Goal: Task Accomplishment & Management: Complete application form

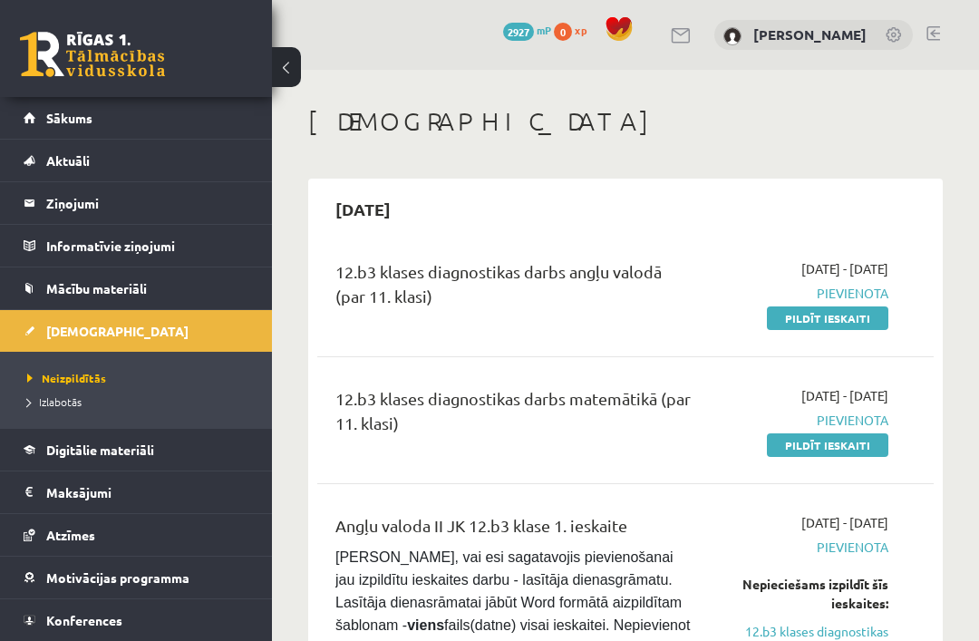
scroll to position [140, 0]
click at [44, 121] on link "Sākums" at bounding box center [137, 118] width 226 height 42
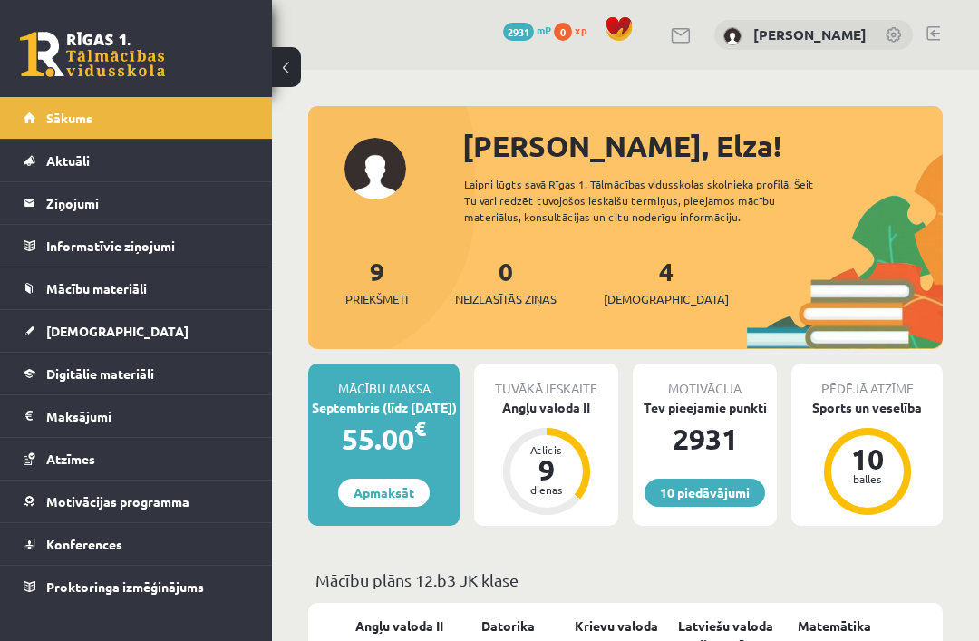
click at [47, 338] on link "[DEMOGRAPHIC_DATA]" at bounding box center [137, 331] width 226 height 42
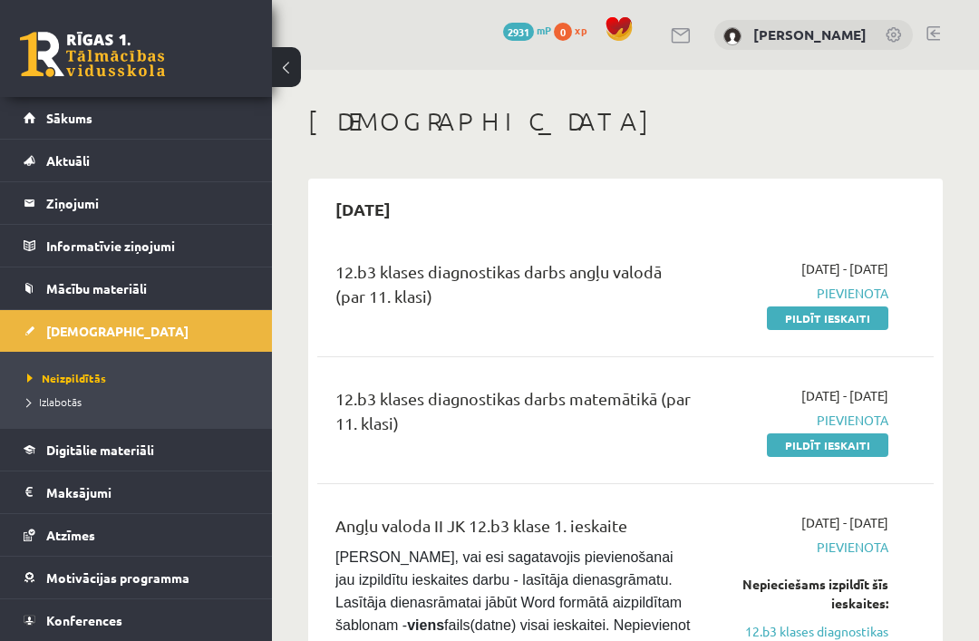
click at [791, 314] on link "Pildīt ieskaiti" at bounding box center [827, 318] width 121 height 24
click at [807, 321] on link "Pildīt ieskaiti" at bounding box center [827, 318] width 121 height 24
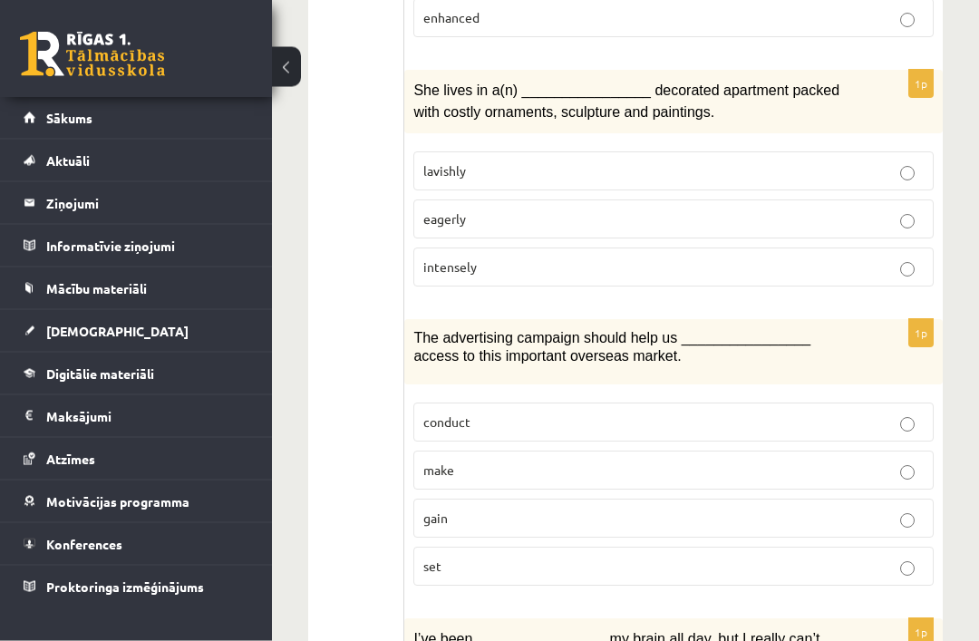
scroll to position [1402, 0]
click at [435, 508] on span "gain" at bounding box center [435, 516] width 24 height 16
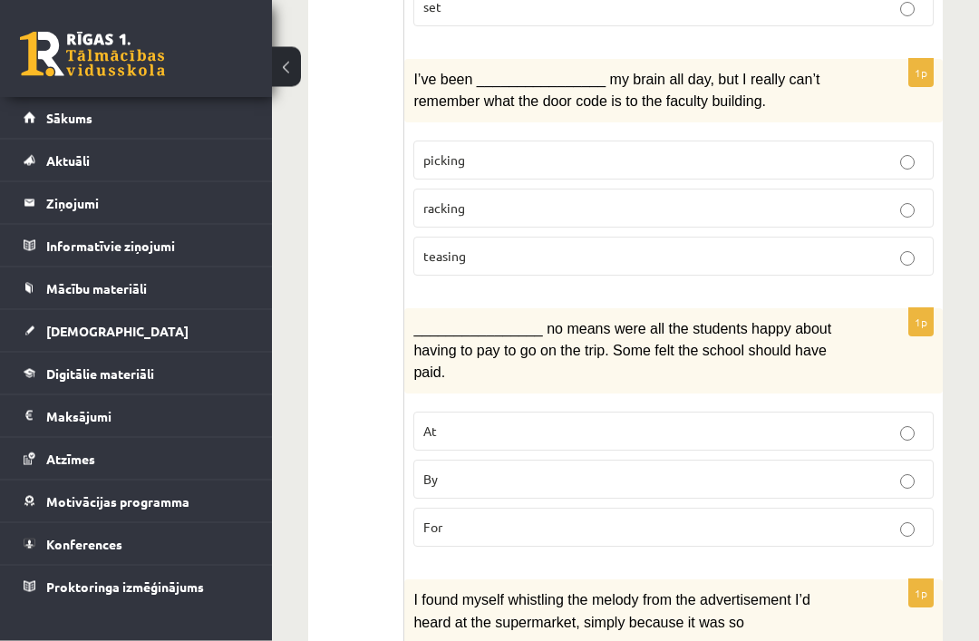
scroll to position [1960, 0]
click at [438, 151] on span "picking" at bounding box center [444, 159] width 42 height 16
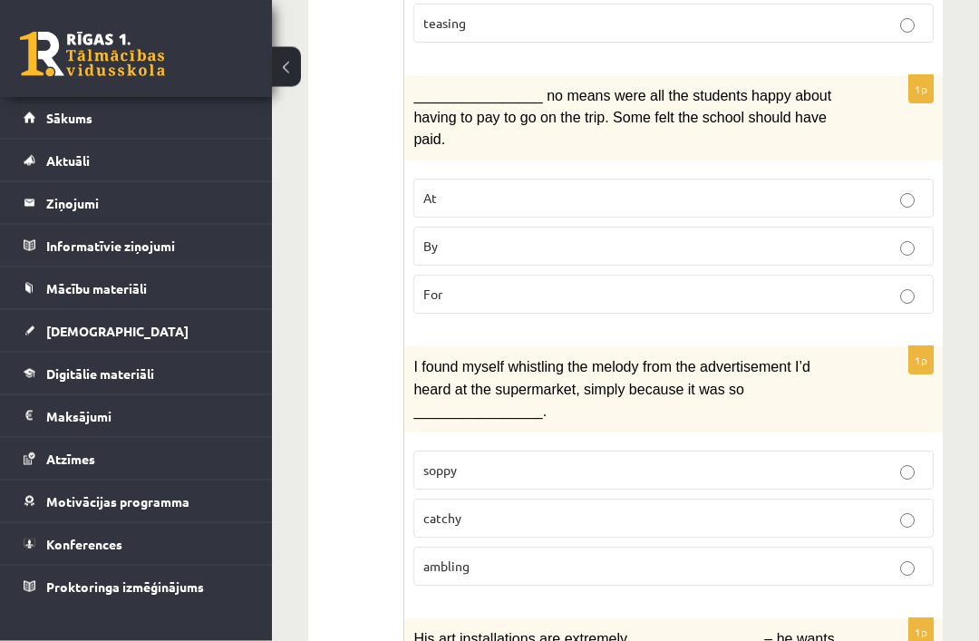
scroll to position [2193, 0]
click at [431, 237] on span "By" at bounding box center [430, 245] width 15 height 16
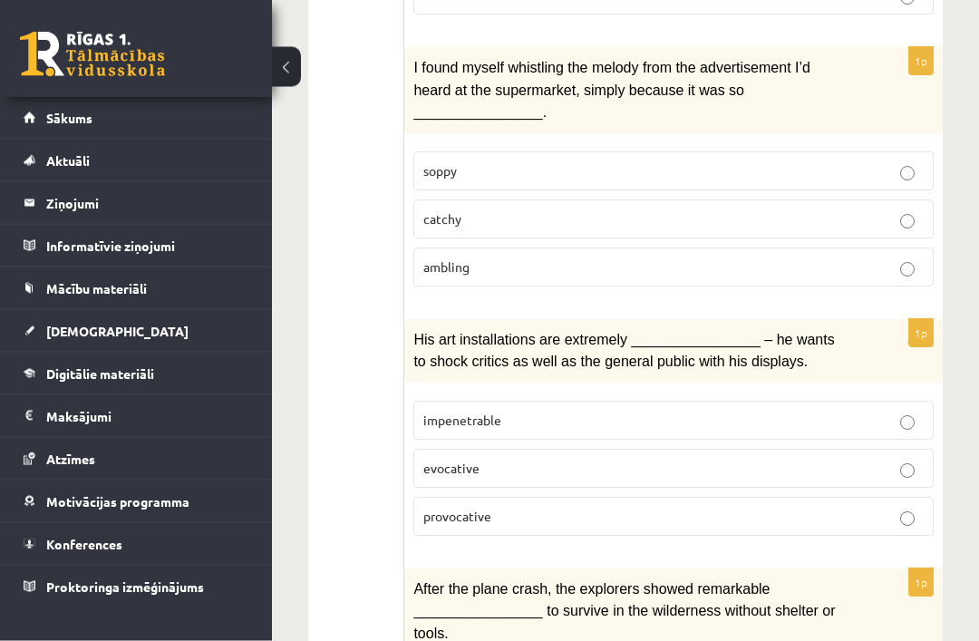
scroll to position [2492, 0]
click at [419, 199] on label "catchy" at bounding box center [673, 218] width 520 height 39
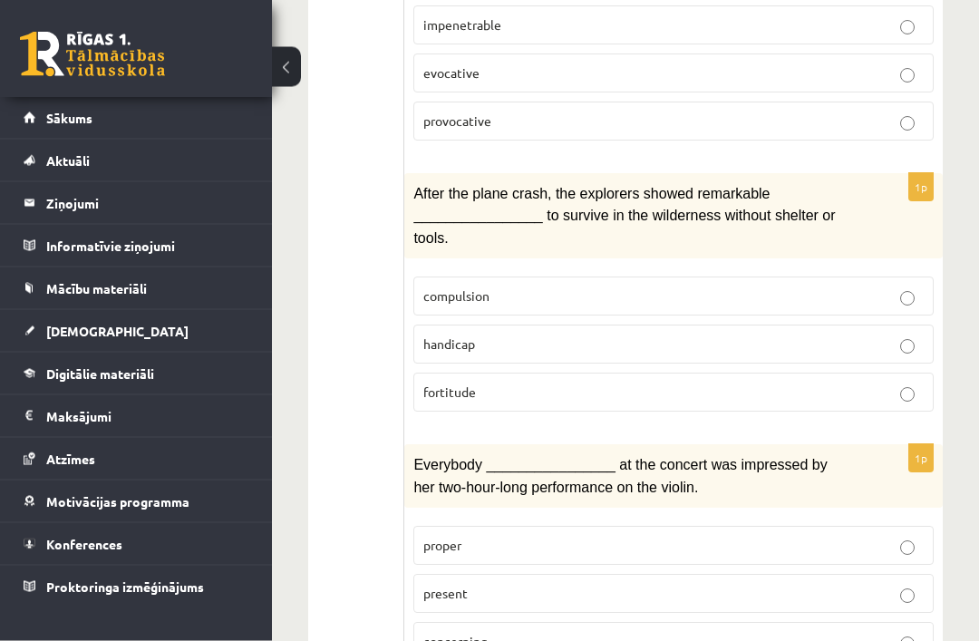
scroll to position [2886, 0]
click at [431, 585] on span "present" at bounding box center [445, 593] width 44 height 16
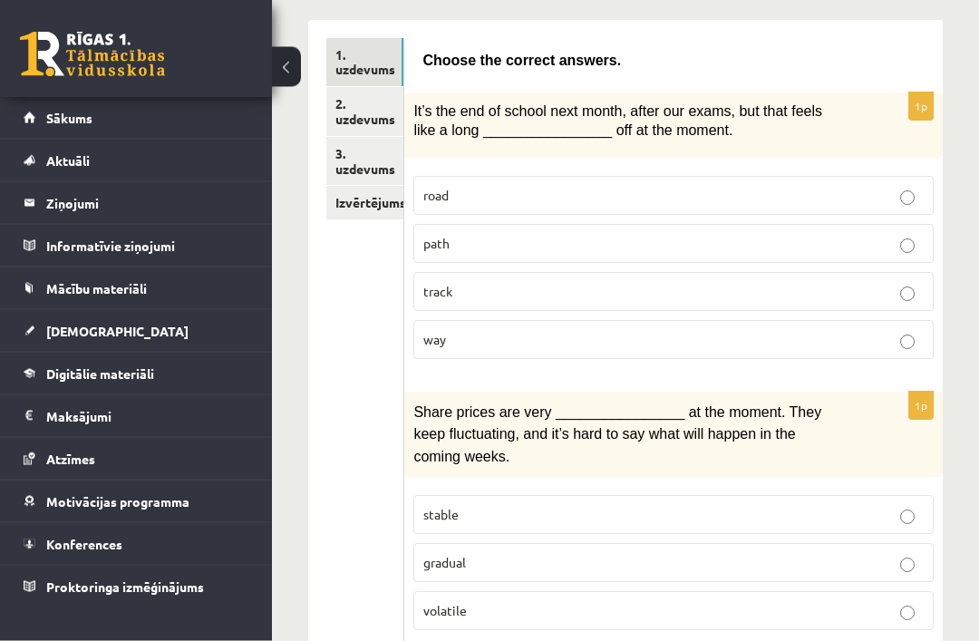
scroll to position [303, 0]
click at [440, 336] on span "way" at bounding box center [434, 339] width 23 height 16
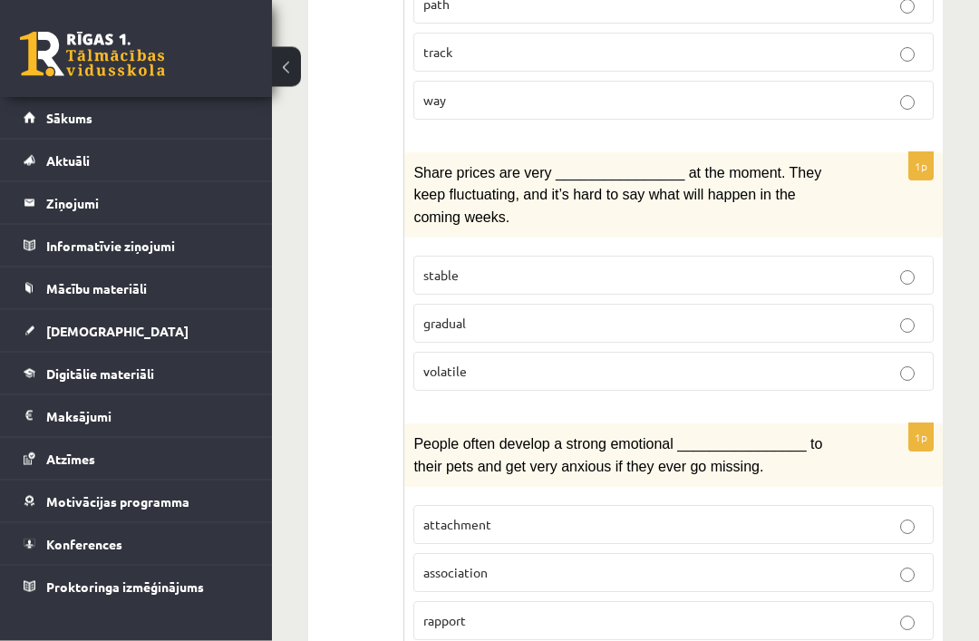
scroll to position [542, 0]
click at [440, 363] on span "volatile" at bounding box center [445, 371] width 44 height 16
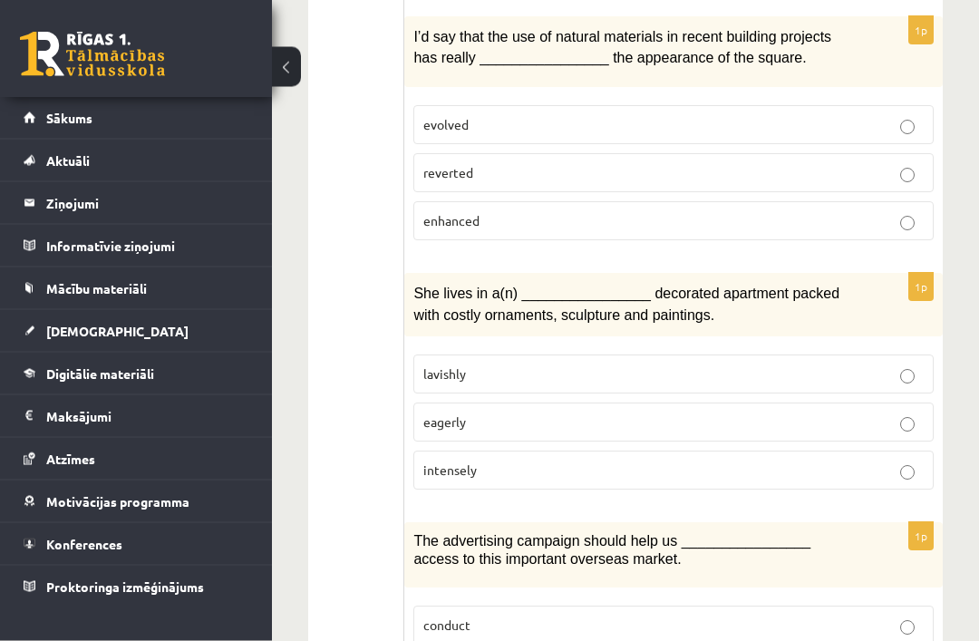
scroll to position [1198, 0]
click at [434, 365] on span "lavishly" at bounding box center [444, 373] width 43 height 16
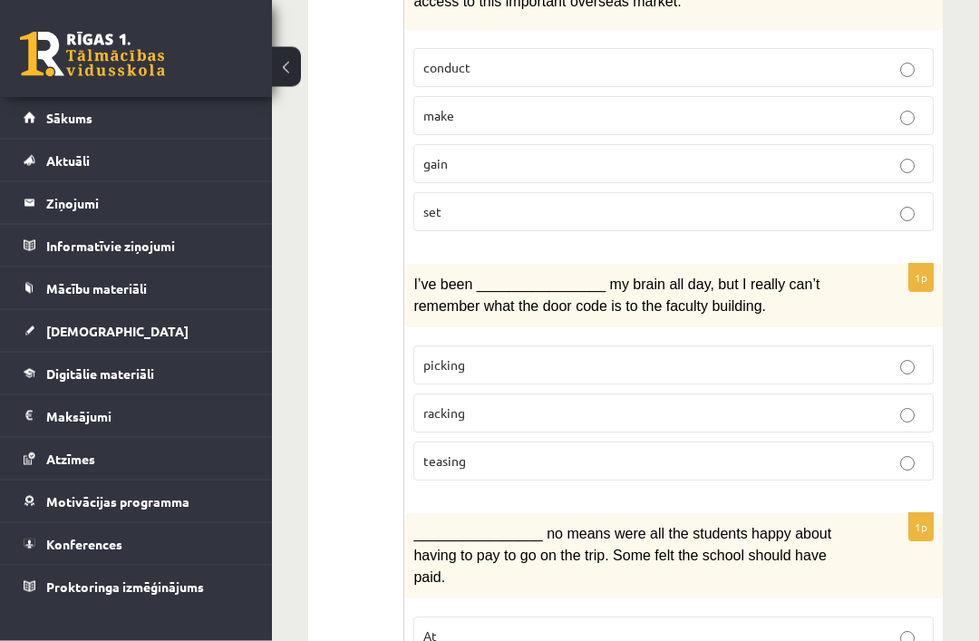
scroll to position [1756, 0]
click at [434, 403] on span "racking" at bounding box center [444, 411] width 42 height 16
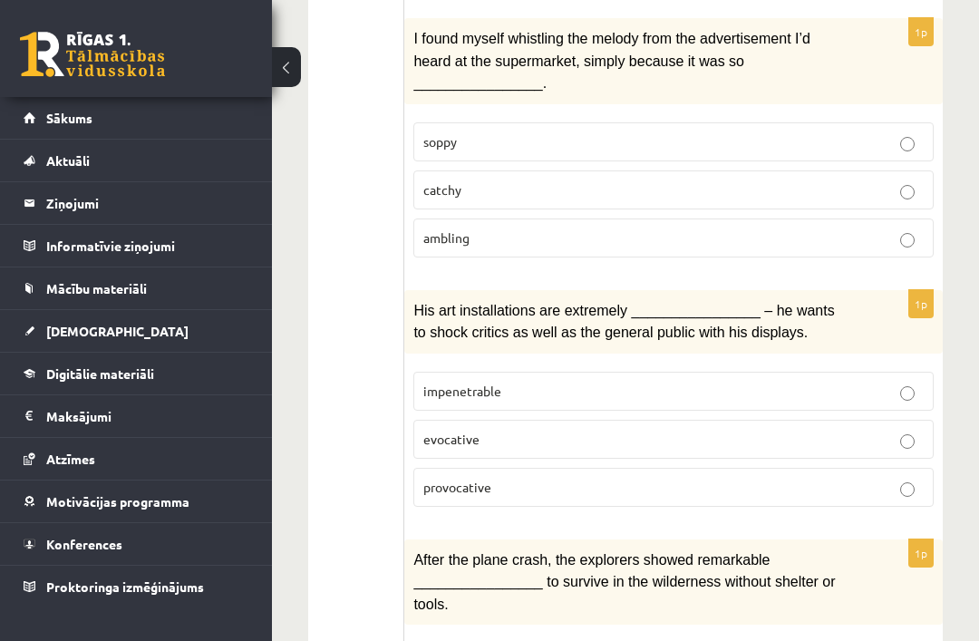
click at [441, 479] on span "provocative" at bounding box center [457, 487] width 68 height 16
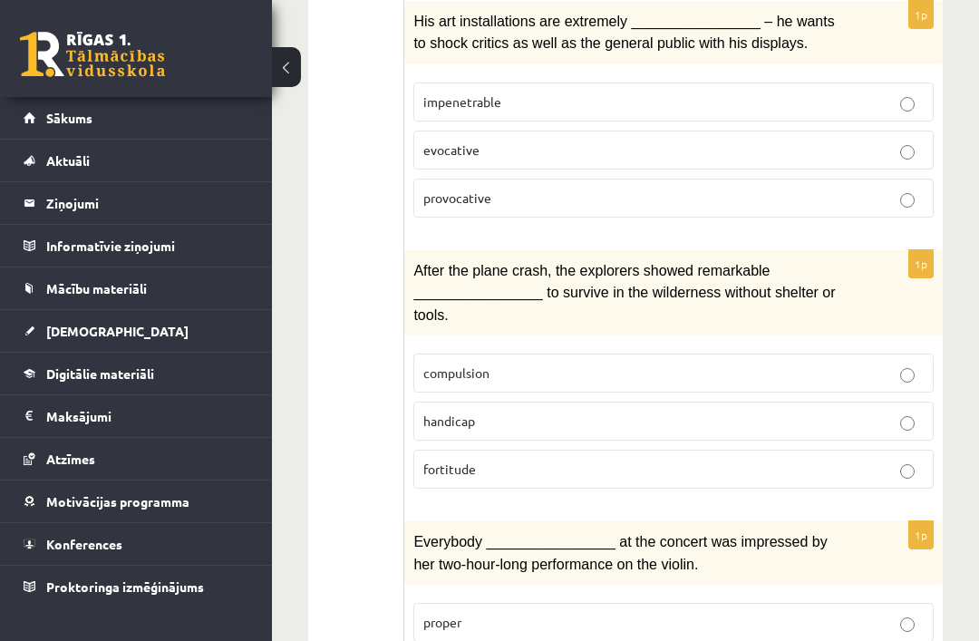
click at [428, 460] on span "fortitude" at bounding box center [449, 468] width 53 height 16
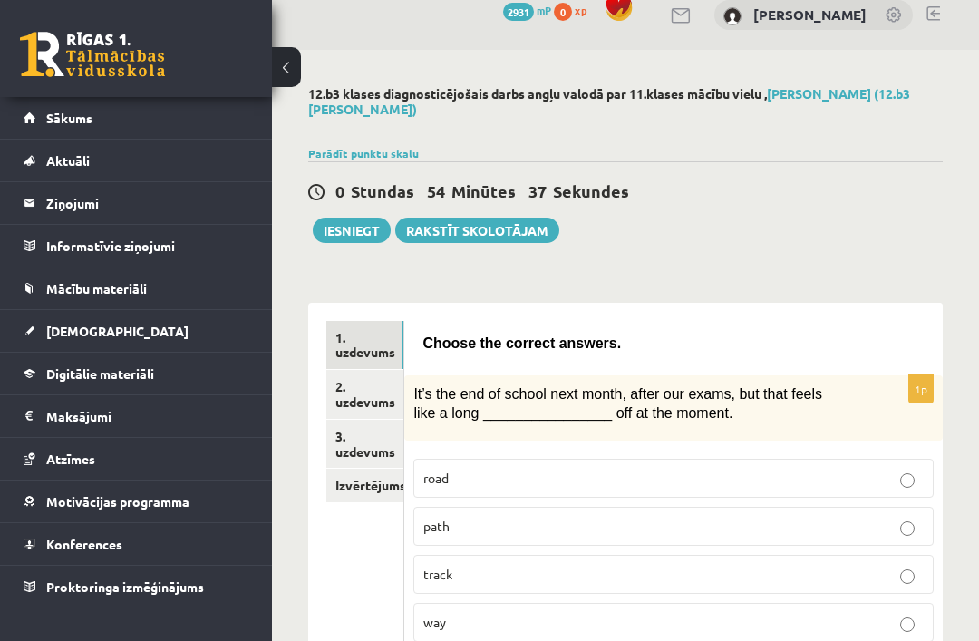
scroll to position [0, 0]
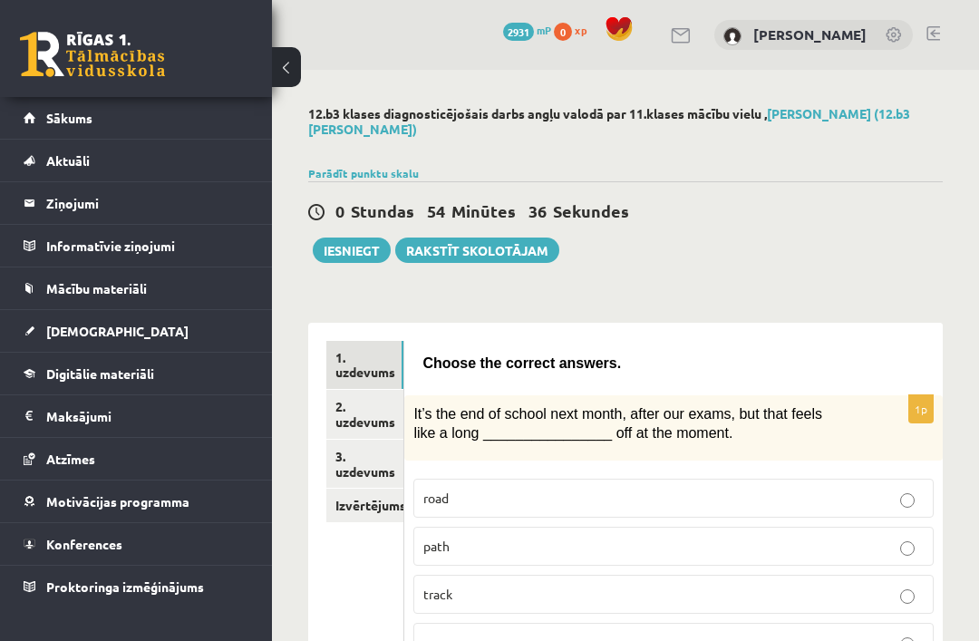
click at [367, 415] on link "2. uzdevums" at bounding box center [364, 414] width 77 height 49
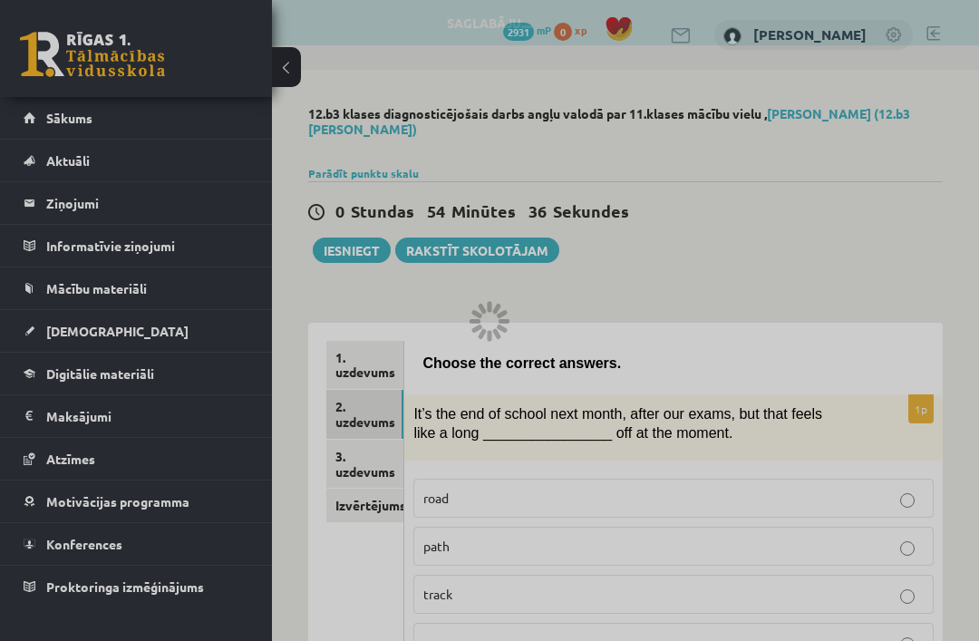
click at [353, 387] on div at bounding box center [489, 320] width 979 height 641
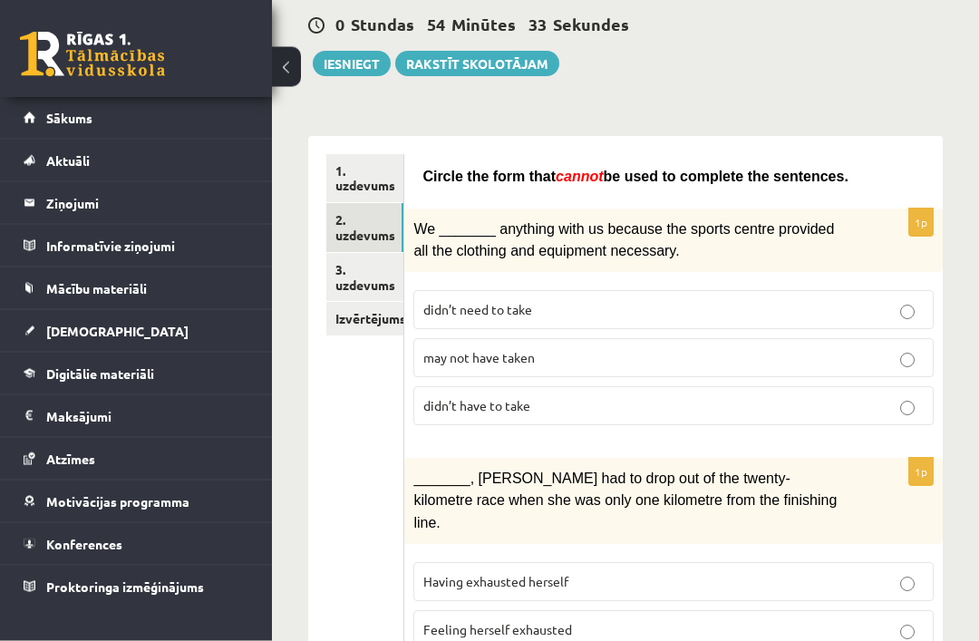
scroll to position [187, 0]
click at [430, 353] on span "may not have taken" at bounding box center [478, 357] width 111 height 16
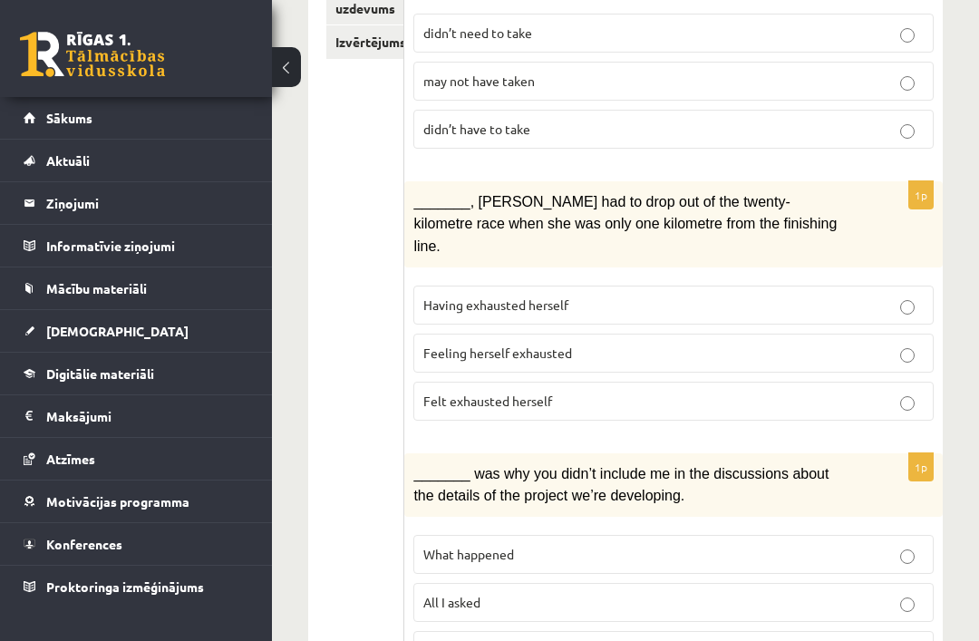
scroll to position [464, 0]
click at [436, 392] on span "Felt exhausted herself" at bounding box center [487, 400] width 129 height 16
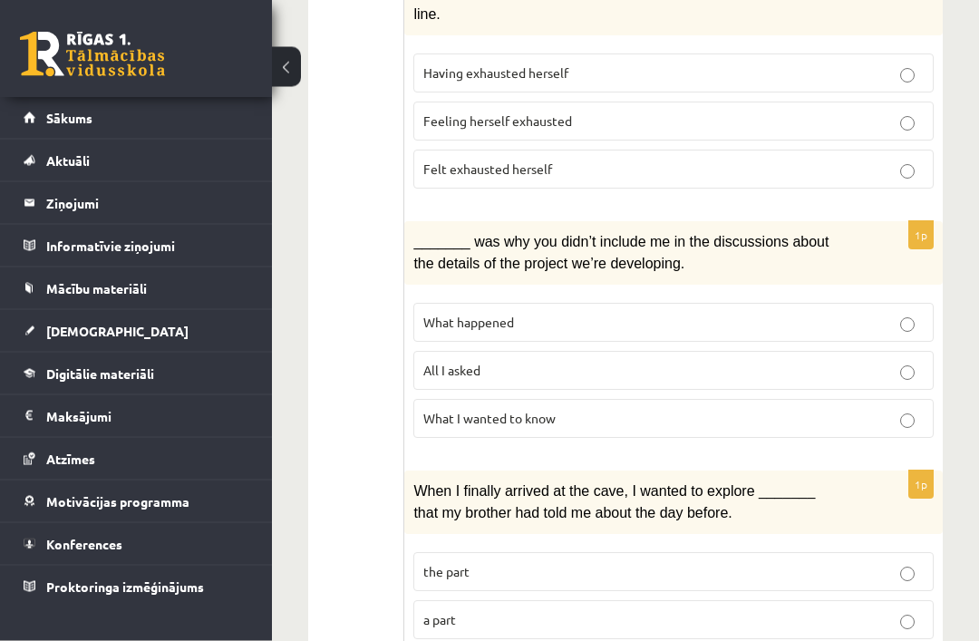
scroll to position [696, 0]
click at [414, 302] on label "What happened" at bounding box center [673, 321] width 520 height 39
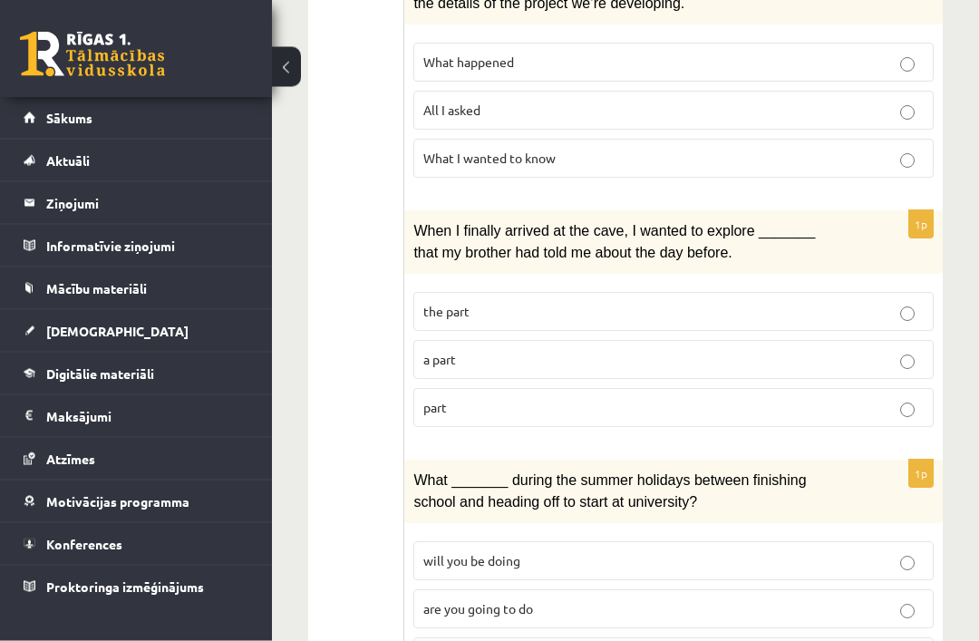
scroll to position [955, 0]
click at [443, 388] on label "part" at bounding box center [673, 407] width 520 height 39
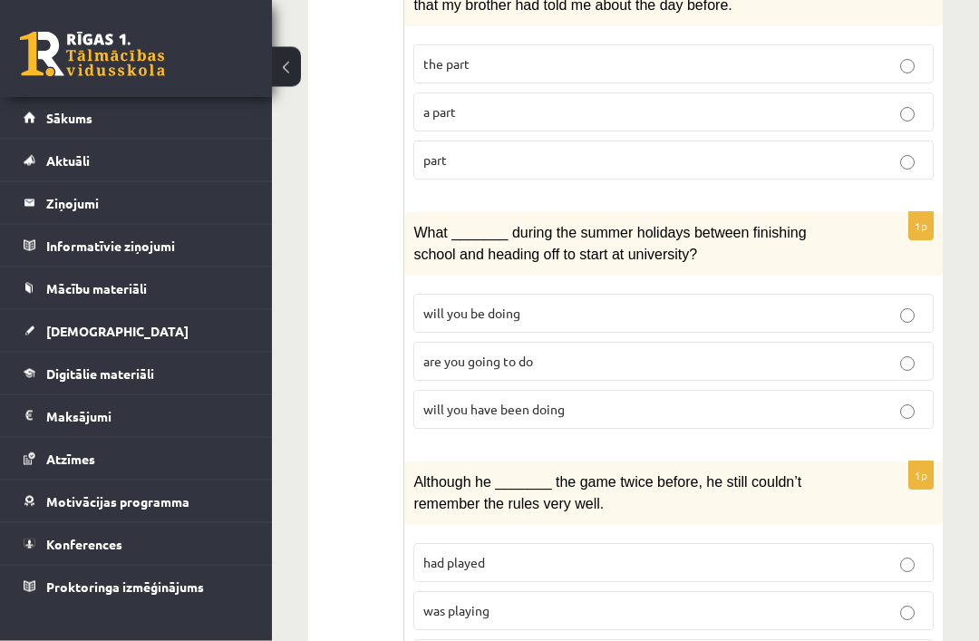
scroll to position [1203, 0]
click at [440, 401] on span "will you have been doing" at bounding box center [493, 409] width 141 height 16
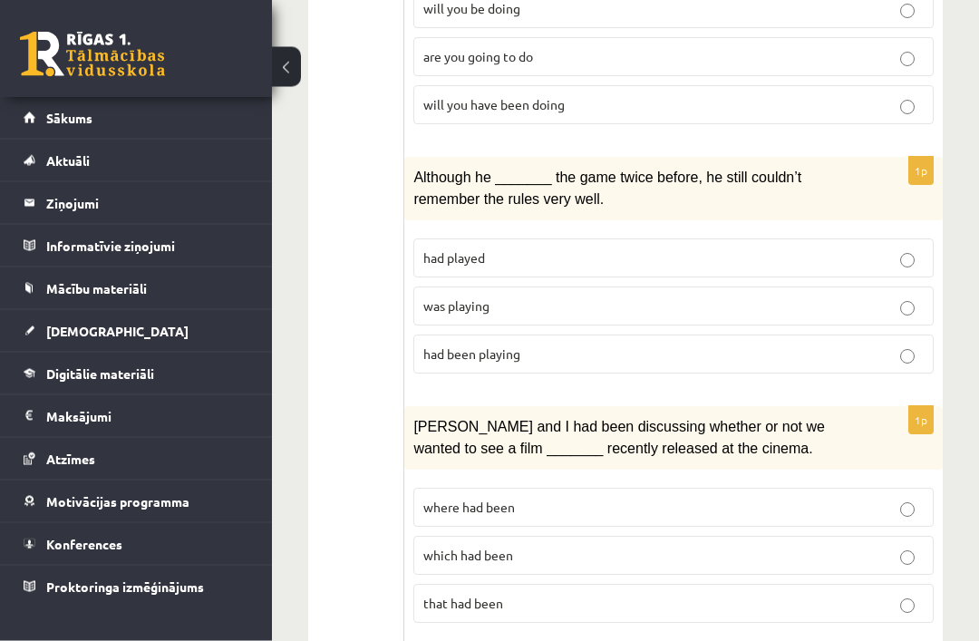
scroll to position [1507, 0]
click at [423, 286] on label "was playing" at bounding box center [673, 305] width 520 height 39
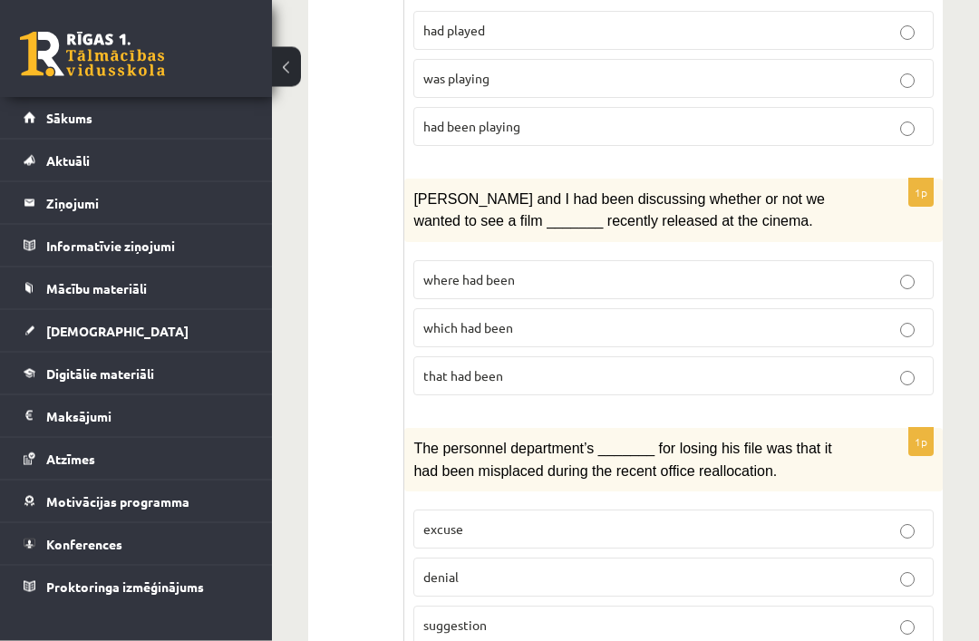
scroll to position [1738, 0]
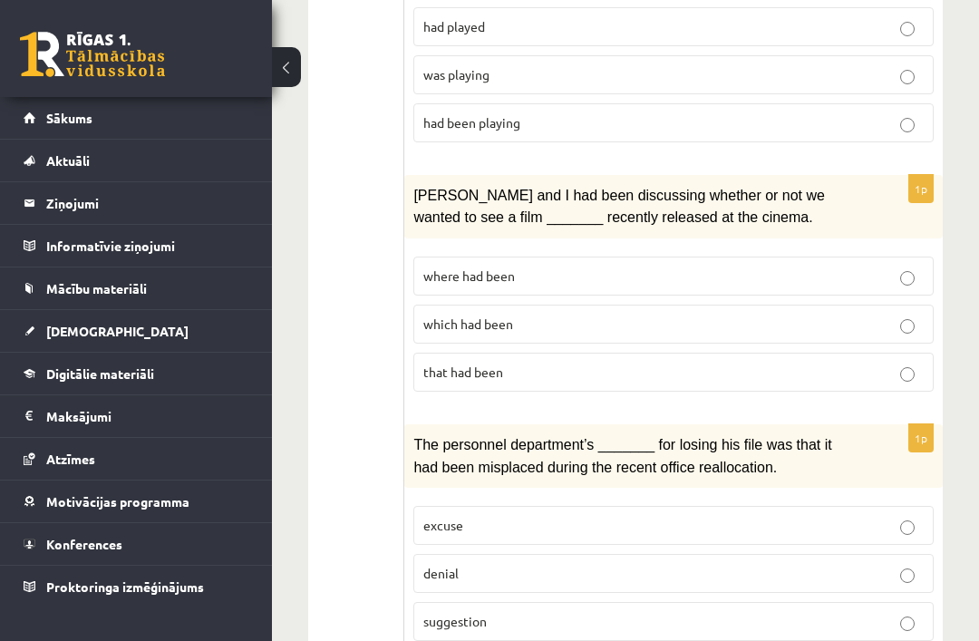
click at [425, 267] on span "where had been" at bounding box center [469, 275] width 92 height 16
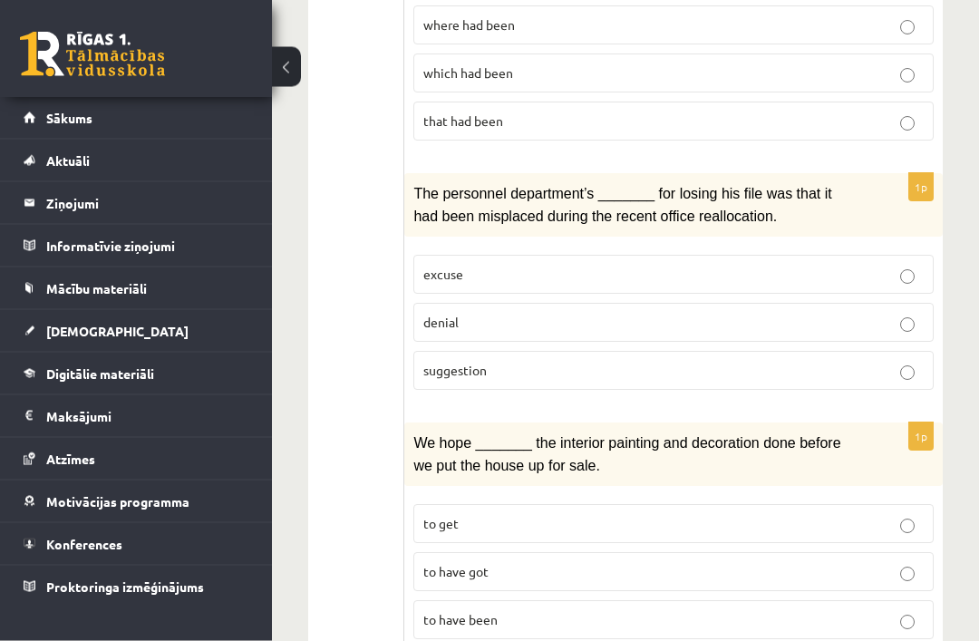
scroll to position [1989, 0]
click at [444, 314] on span "denial" at bounding box center [440, 322] width 35 height 16
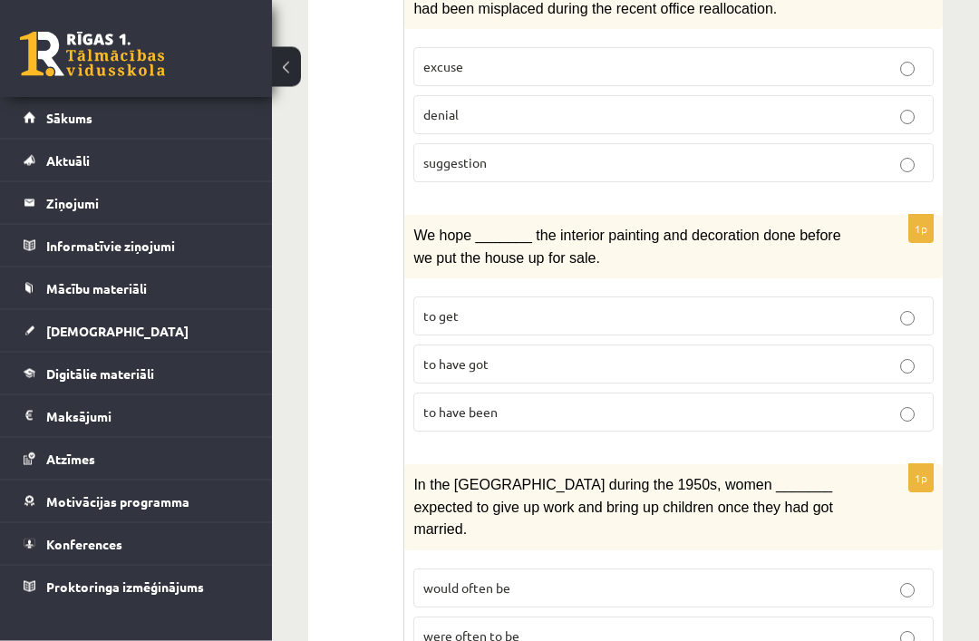
scroll to position [2196, 0]
click at [436, 393] on label "to have been" at bounding box center [673, 412] width 520 height 39
click at [421, 617] on label "were often to be" at bounding box center [673, 636] width 520 height 39
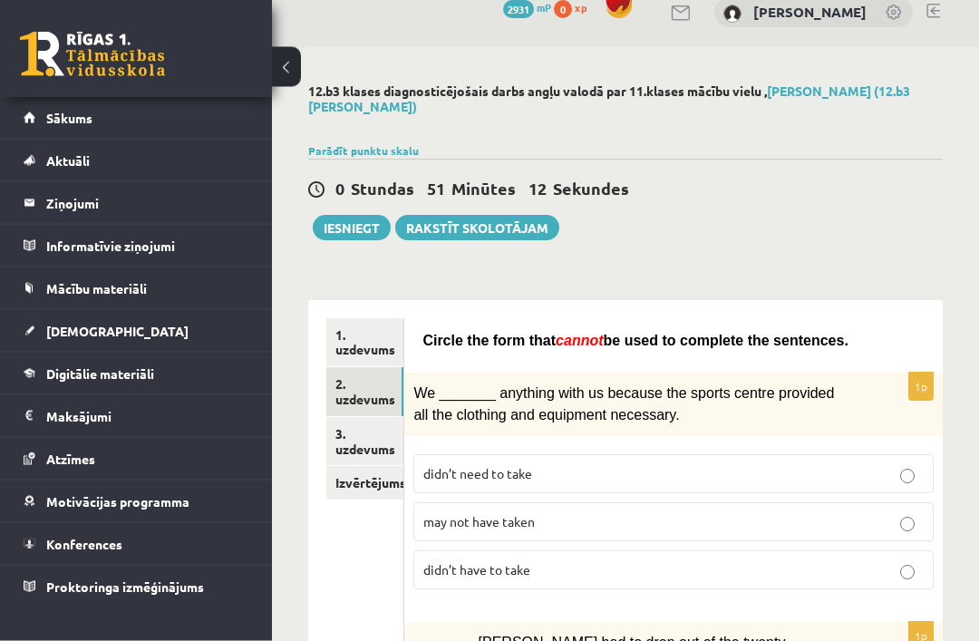
scroll to position [16, 0]
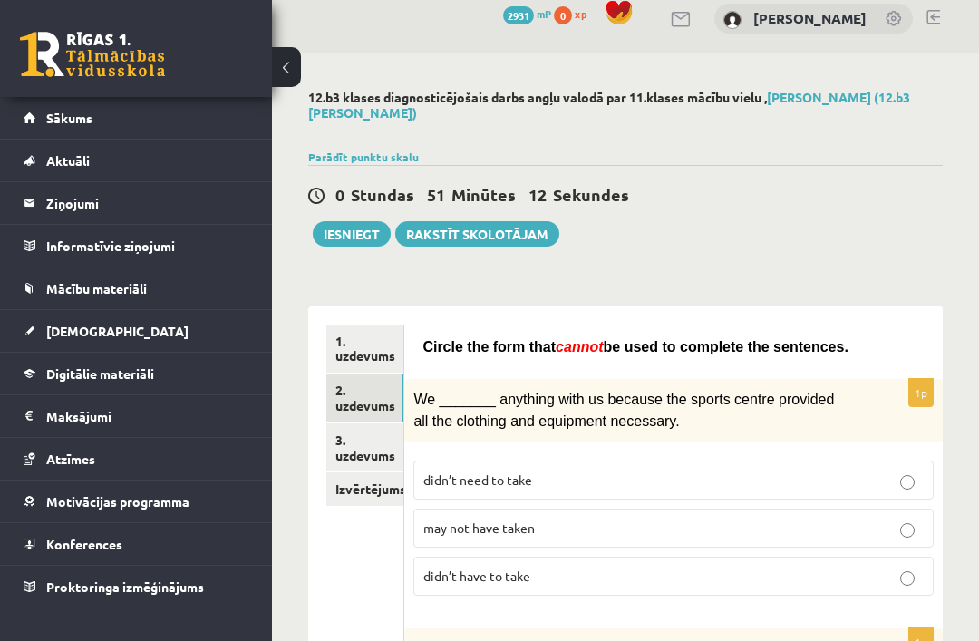
click at [346, 447] on link "3. uzdevums" at bounding box center [364, 447] width 77 height 49
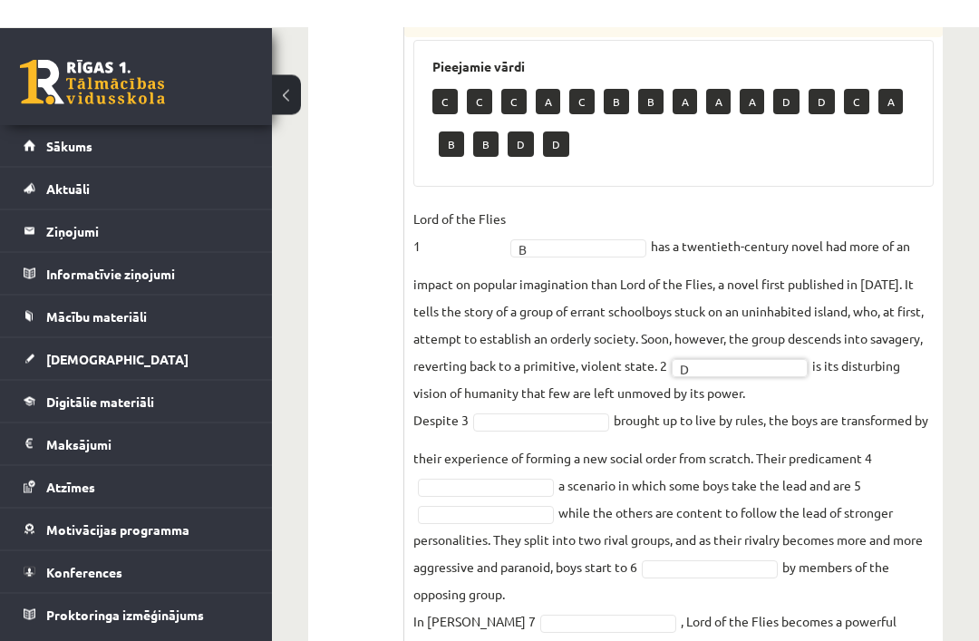
scroll to position [671, 0]
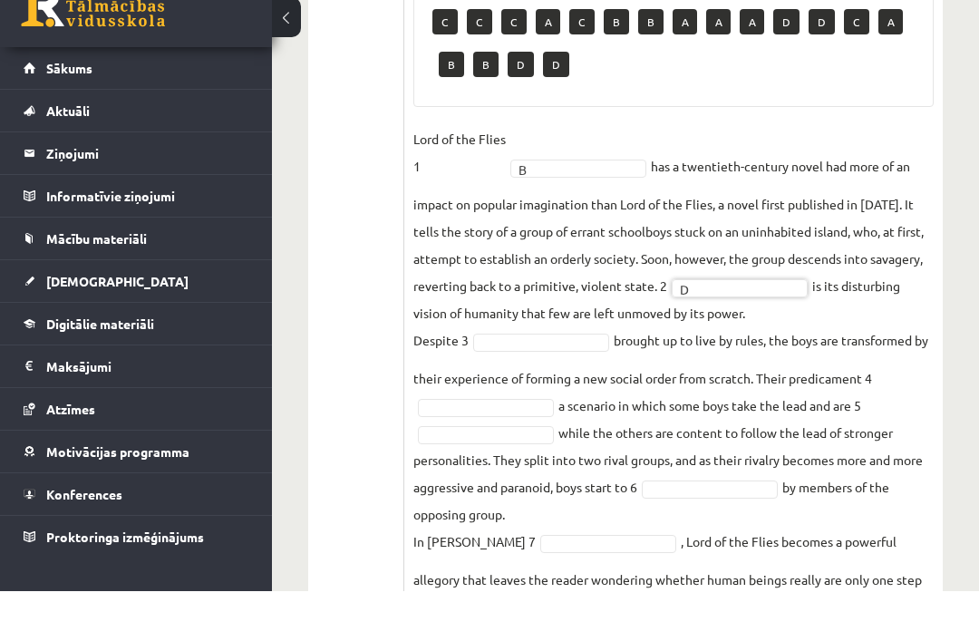
click at [517, 446] on fieldset "Lord of the Flies 1 B * has a twentieth-century novel had more of an impact on …" at bounding box center [673, 449] width 520 height 549
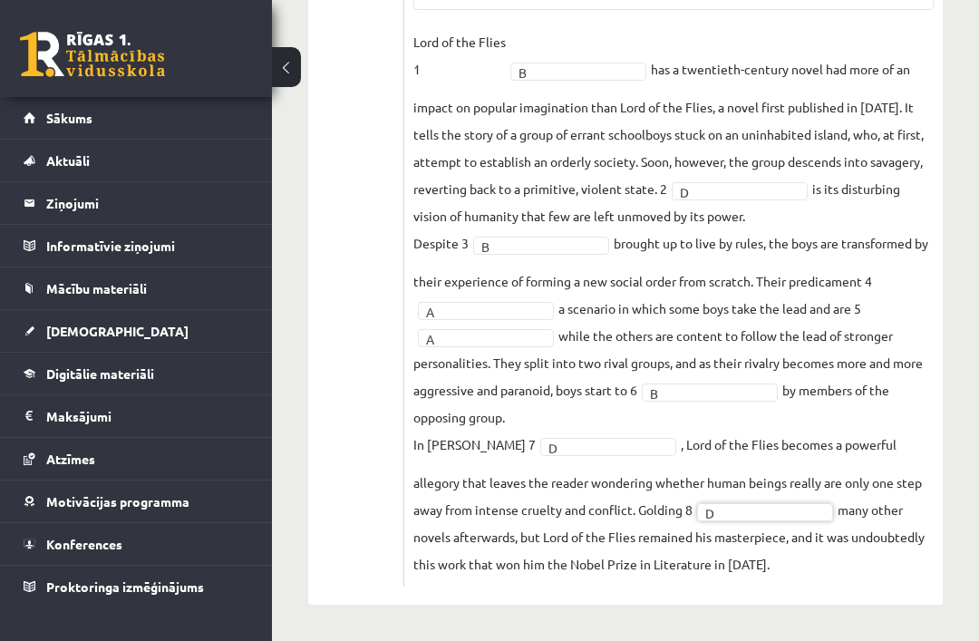
scroll to position [306, 0]
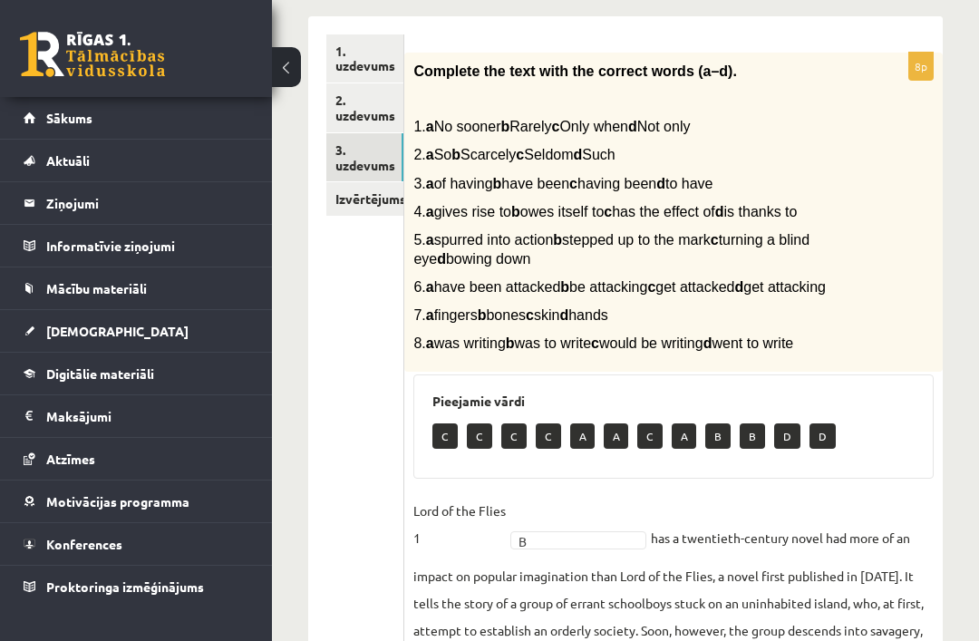
click at [357, 194] on link "Izvērtējums!" at bounding box center [364, 199] width 77 height 34
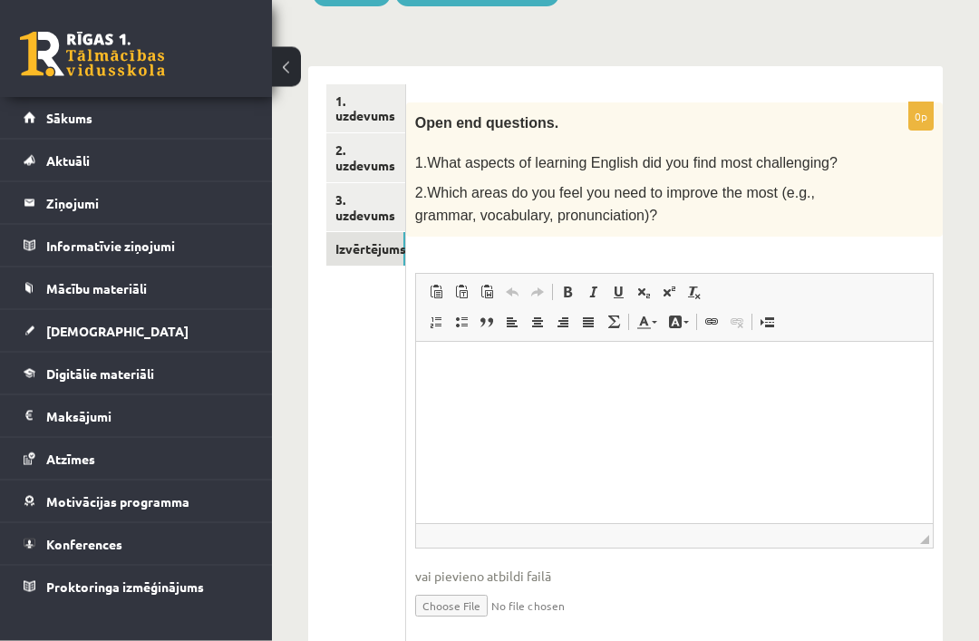
scroll to position [256, 0]
click at [491, 396] on html at bounding box center [673, 368] width 517 height 55
click at [353, 206] on link "3. uzdevums" at bounding box center [365, 208] width 79 height 49
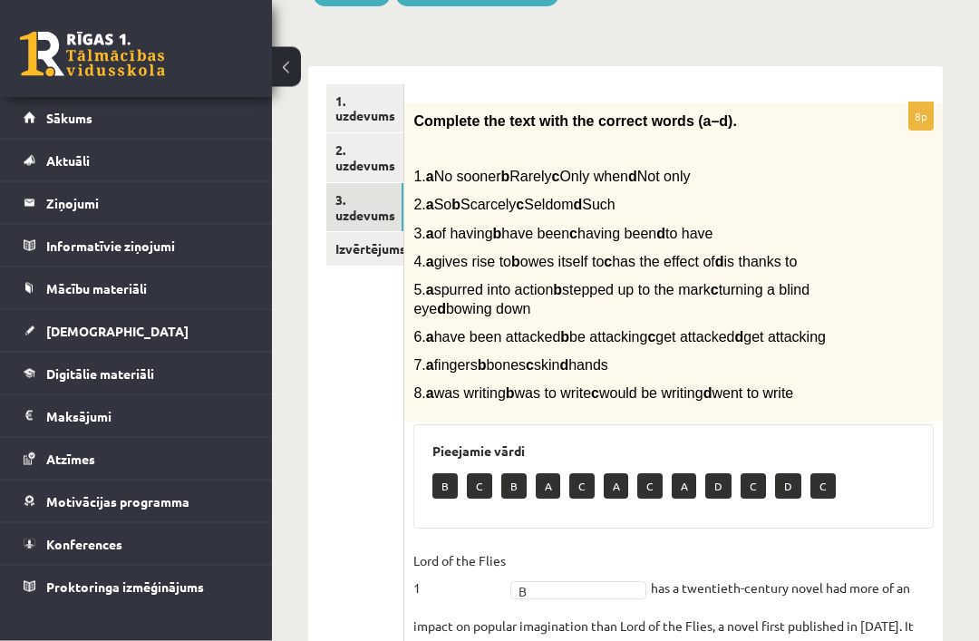
scroll to position [256, 0]
click at [344, 251] on link "Izvērtējums!" at bounding box center [364, 249] width 77 height 34
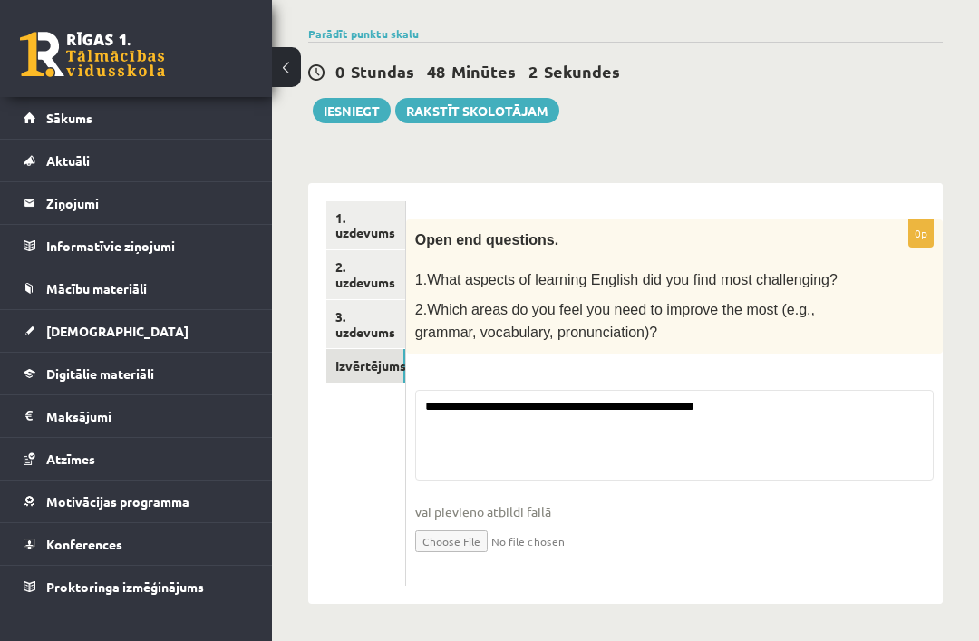
scroll to position [73, 0]
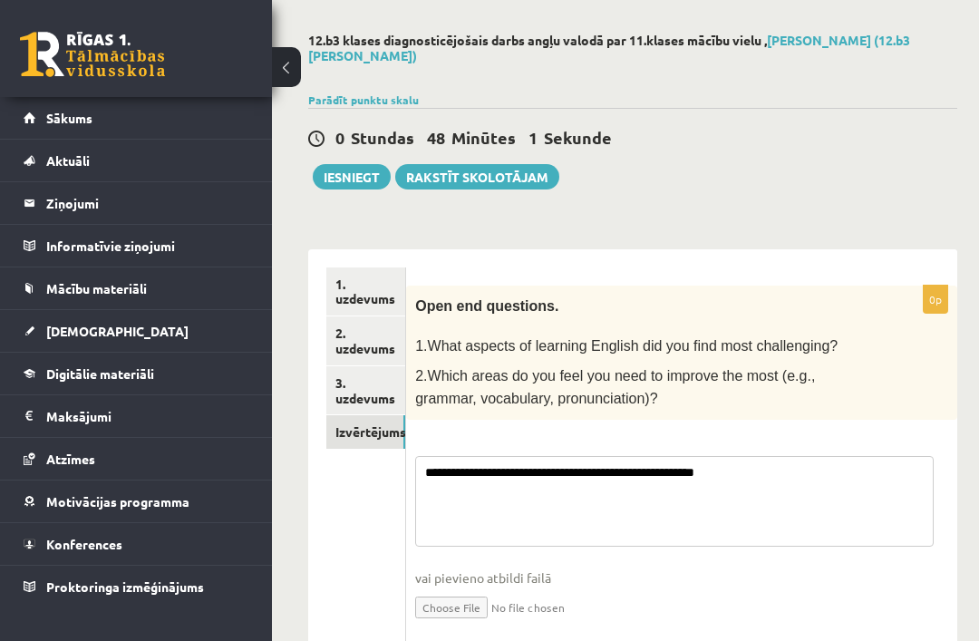
click at [801, 470] on textarea "**********" at bounding box center [673, 501] width 517 height 91
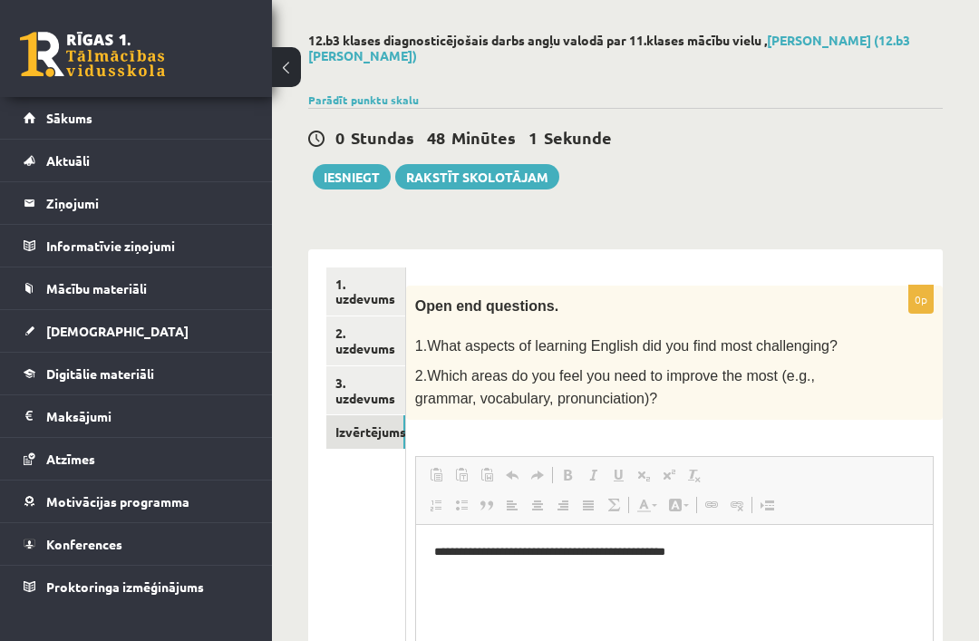
scroll to position [0, 0]
click at [729, 557] on p "**********" at bounding box center [672, 551] width 479 height 18
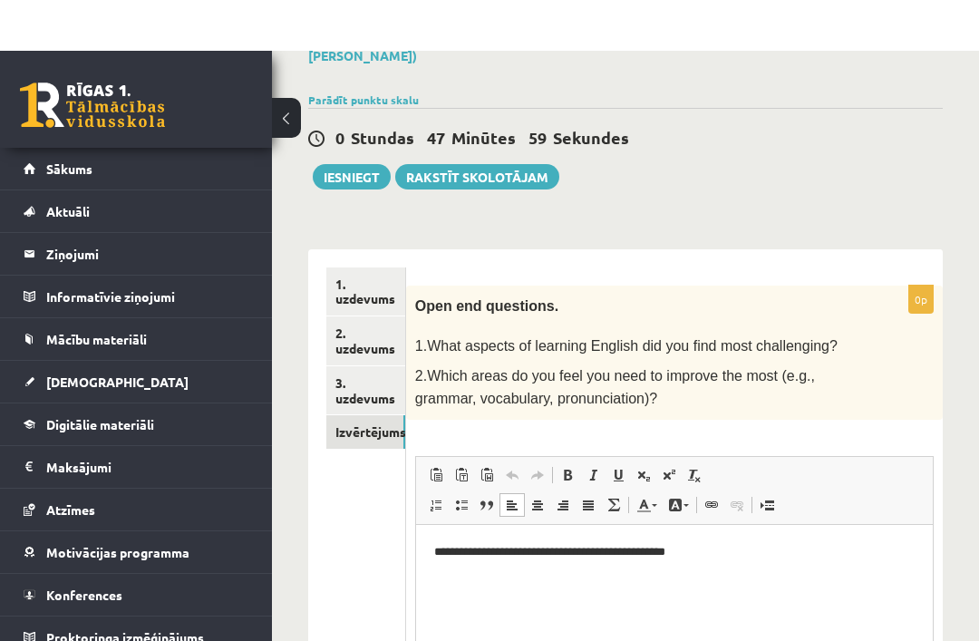
scroll to position [131, 0]
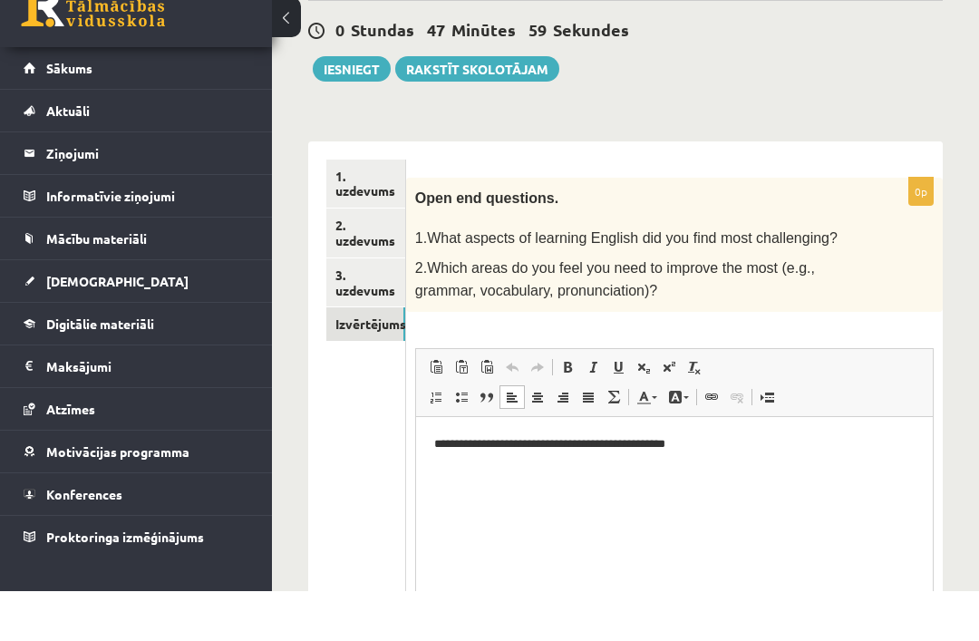
click at [727, 442] on p "**********" at bounding box center [672, 443] width 479 height 18
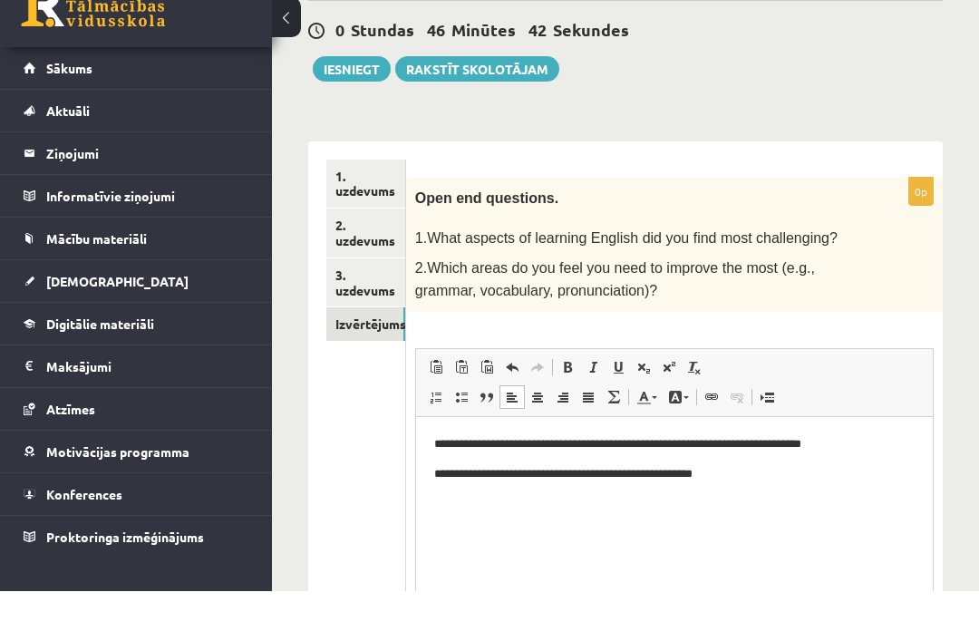
click at [460, 475] on p "**********" at bounding box center [672, 473] width 479 height 18
click at [723, 480] on p "**********" at bounding box center [672, 473] width 479 height 18
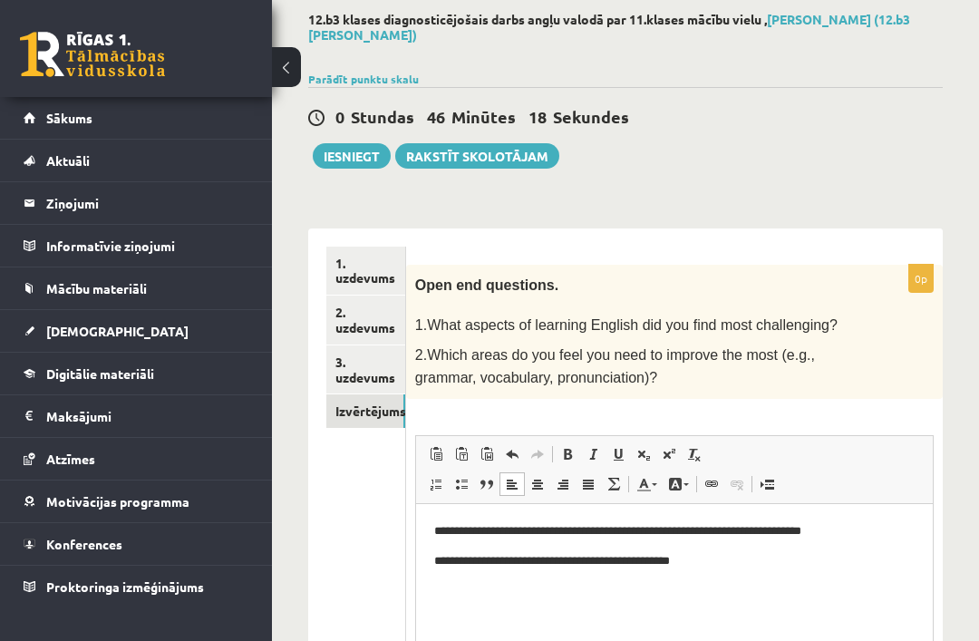
scroll to position [82, 0]
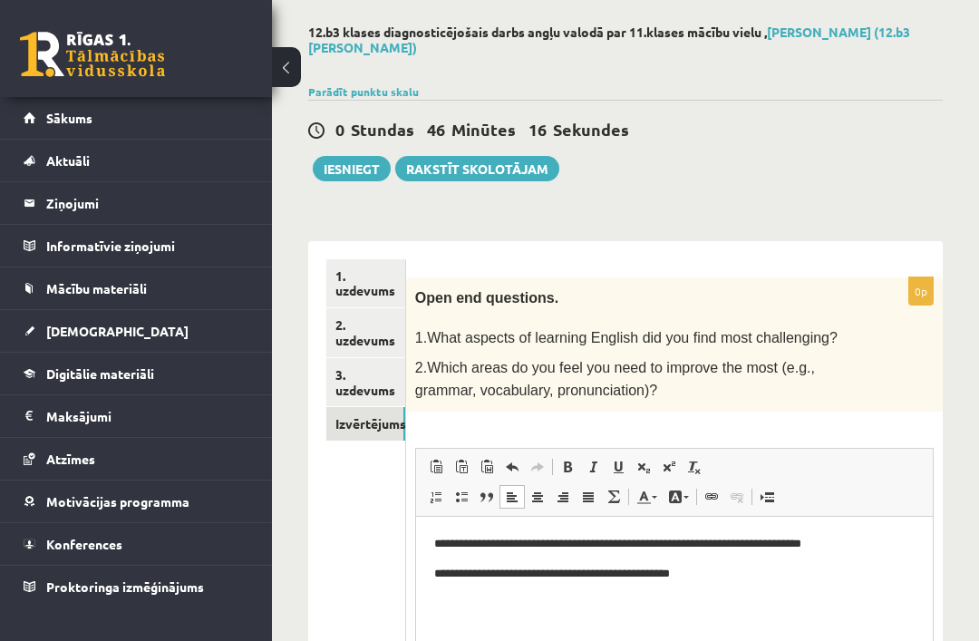
click at [340, 163] on button "Iesniegt" at bounding box center [352, 168] width 78 height 25
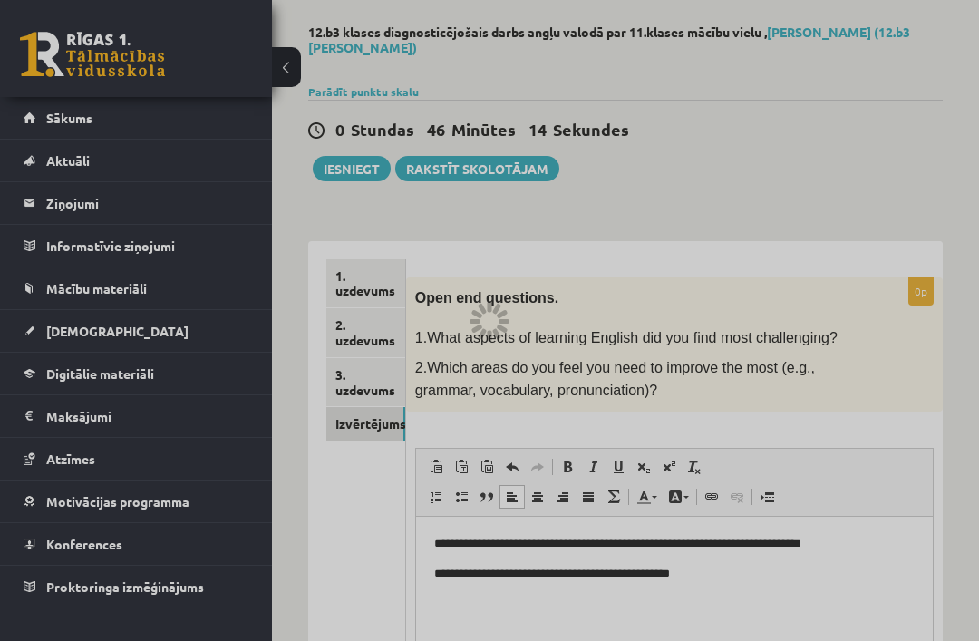
scroll to position [140, 0]
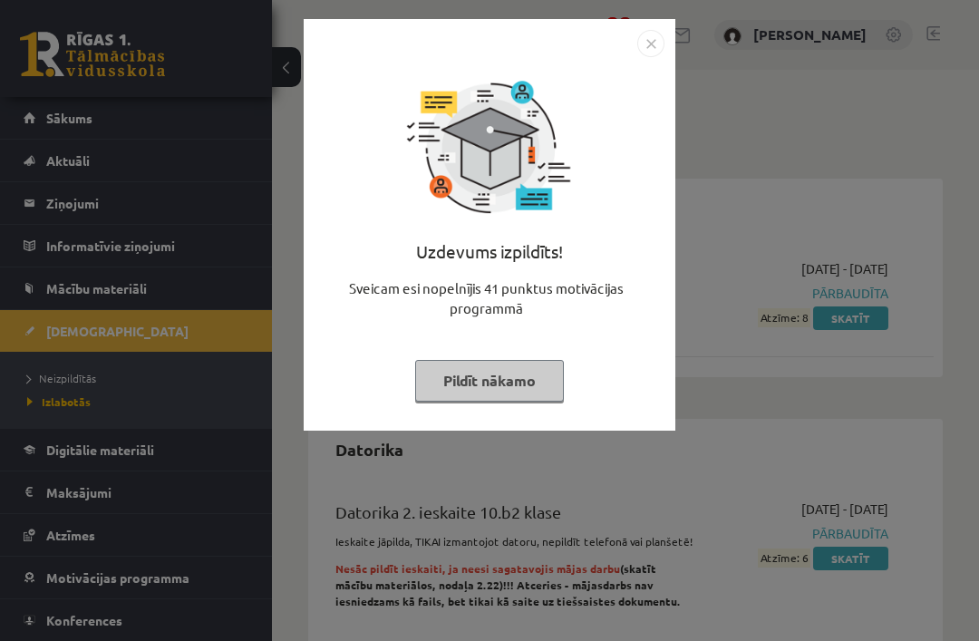
click at [459, 365] on button "Pildīt nākamo" at bounding box center [489, 381] width 149 height 42
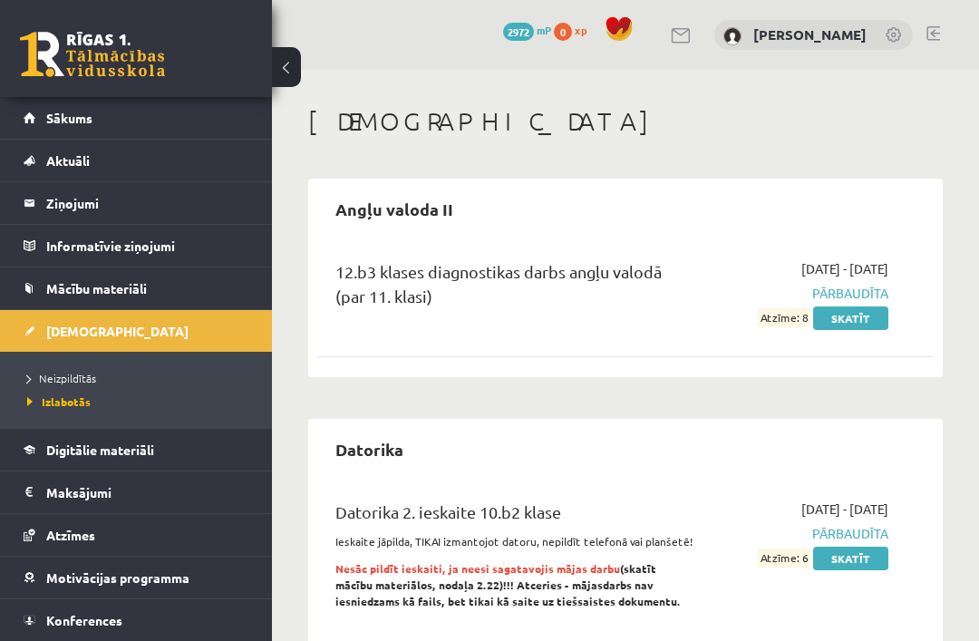
click at [861, 318] on link "Skatīt" at bounding box center [850, 318] width 75 height 24
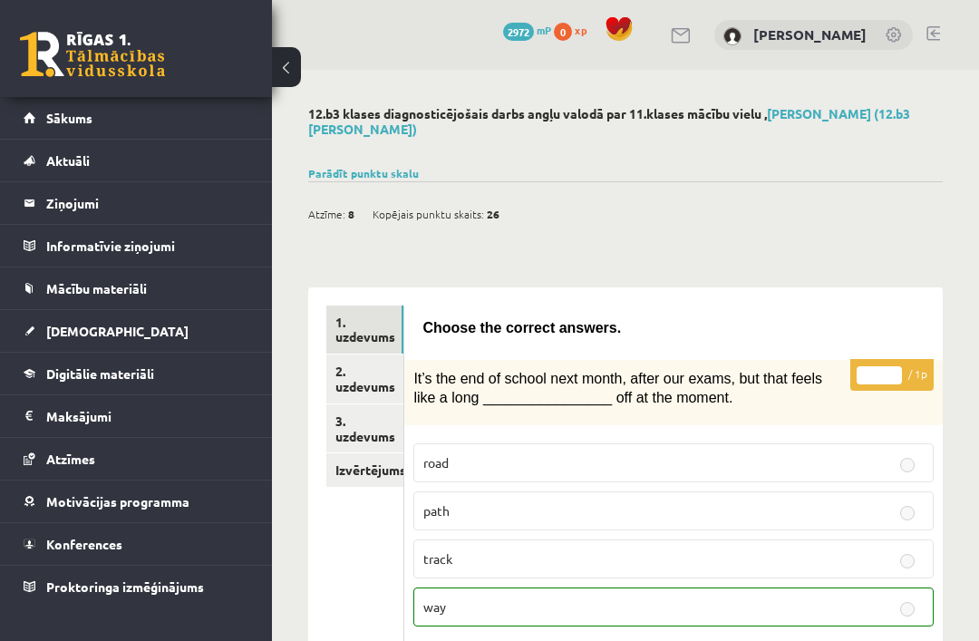
click at [355, 379] on link "2. uzdevums" at bounding box center [364, 378] width 77 height 49
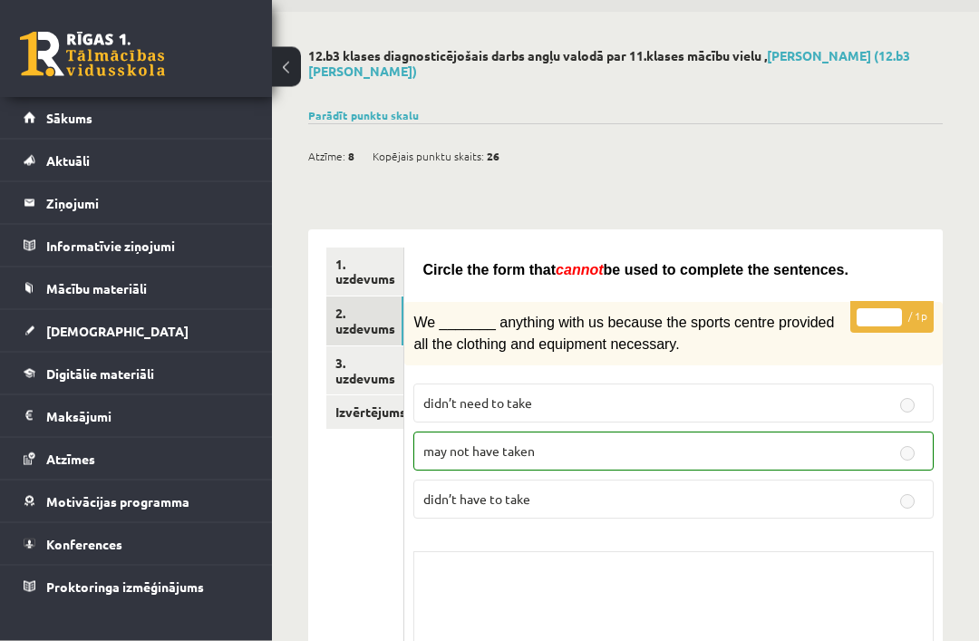
click at [353, 353] on link "3. uzdevums" at bounding box center [364, 371] width 77 height 49
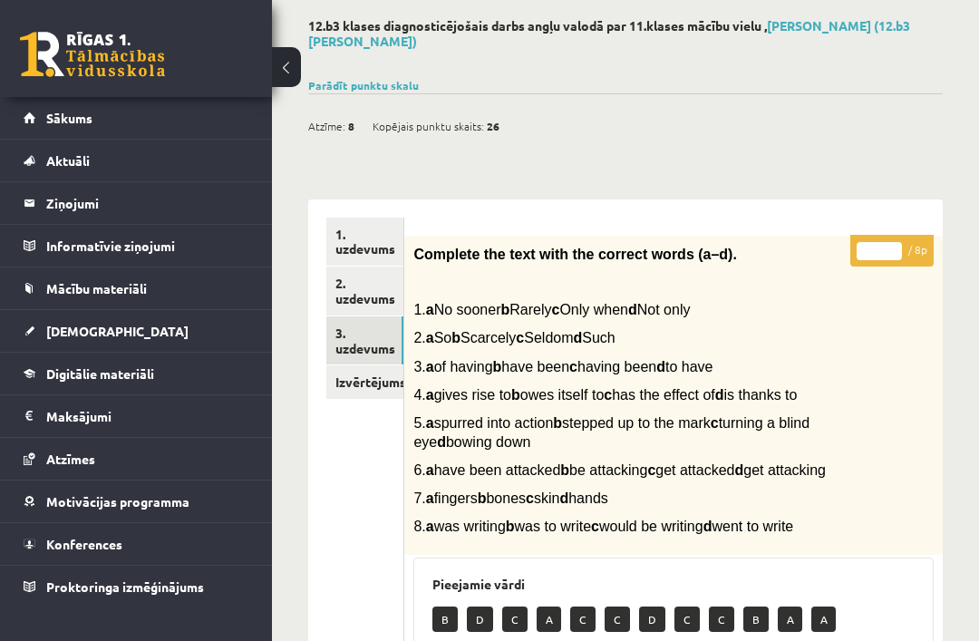
scroll to position [69, 0]
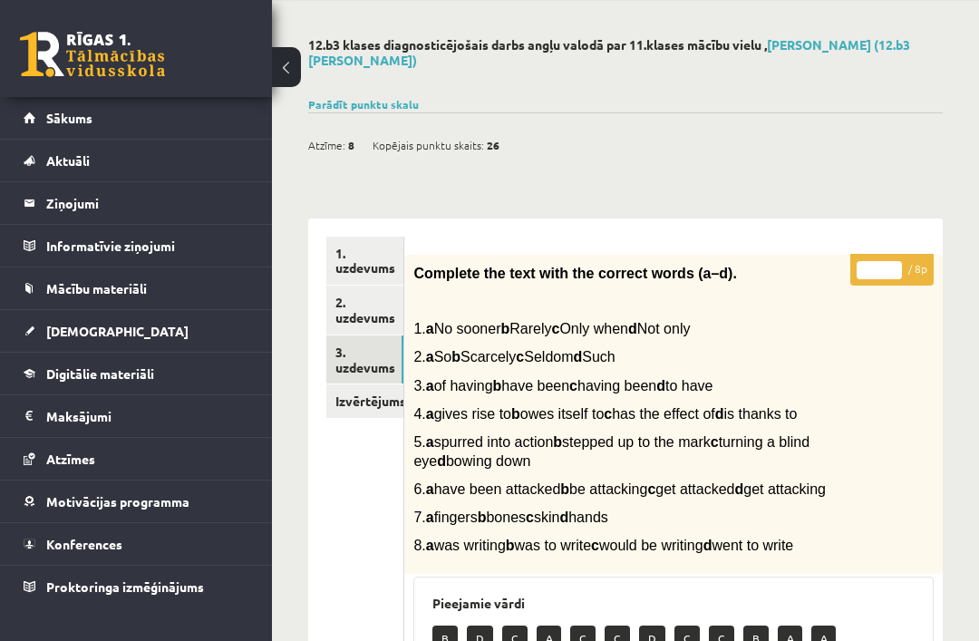
click at [362, 374] on link "3. uzdevums" at bounding box center [364, 359] width 77 height 49
click at [358, 395] on link "Izvērtējums!" at bounding box center [364, 401] width 77 height 34
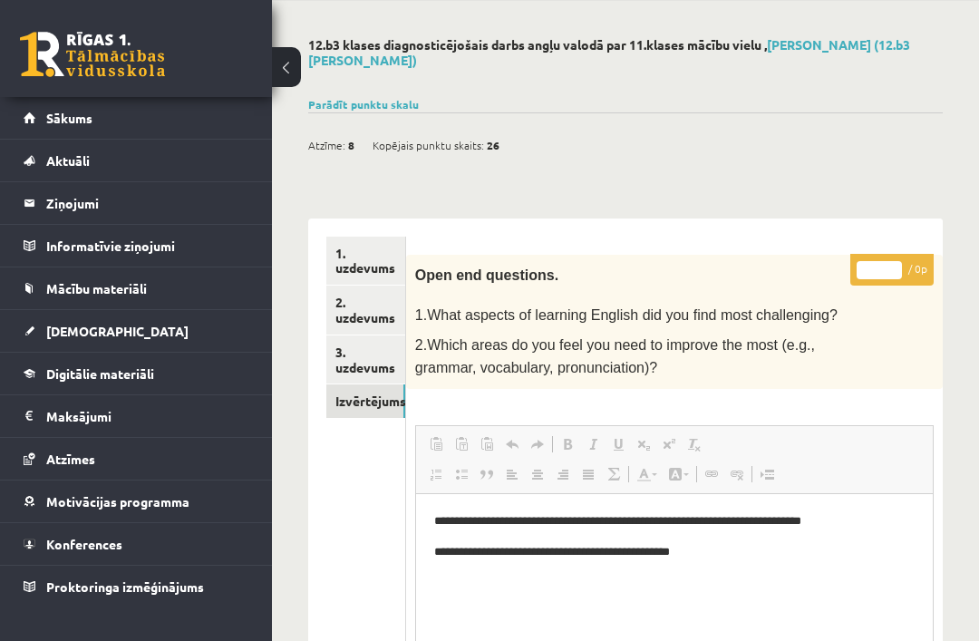
scroll to position [0, 0]
click at [75, 128] on link "Sākums" at bounding box center [137, 118] width 226 height 42
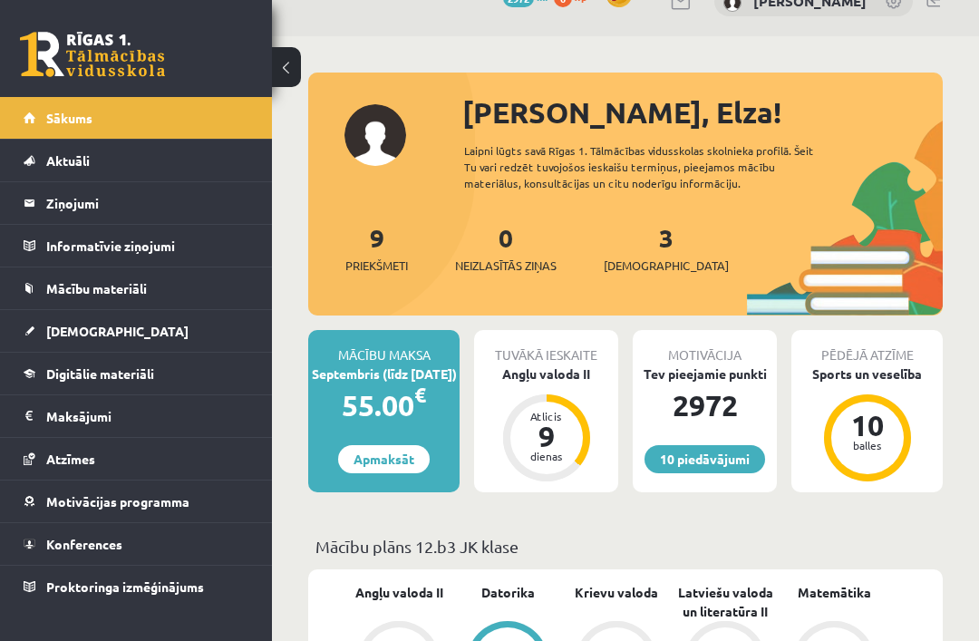
scroll to position [34, 0]
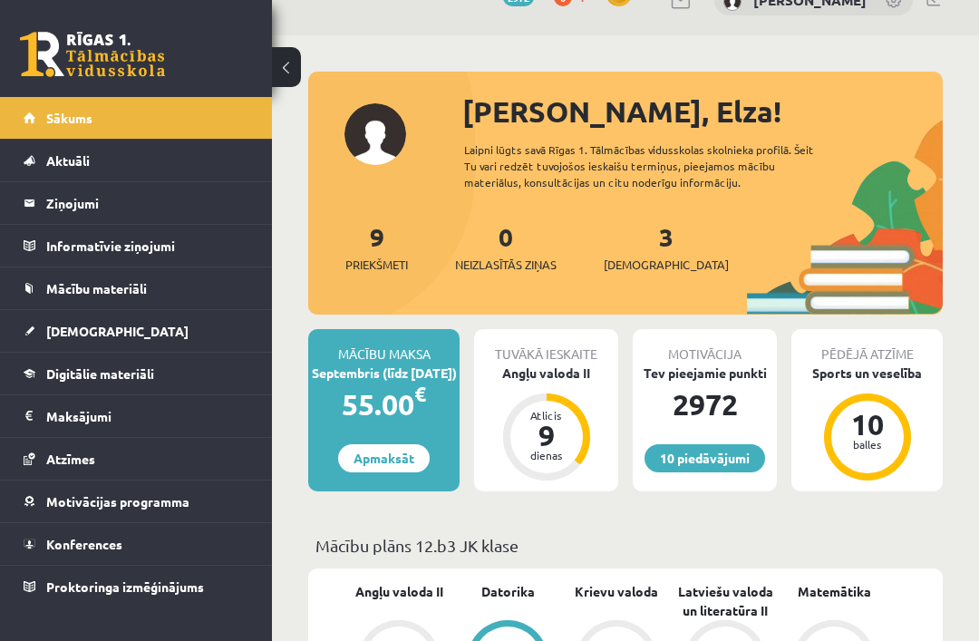
click at [631, 247] on link "3 Ieskaites" at bounding box center [666, 246] width 125 height 53
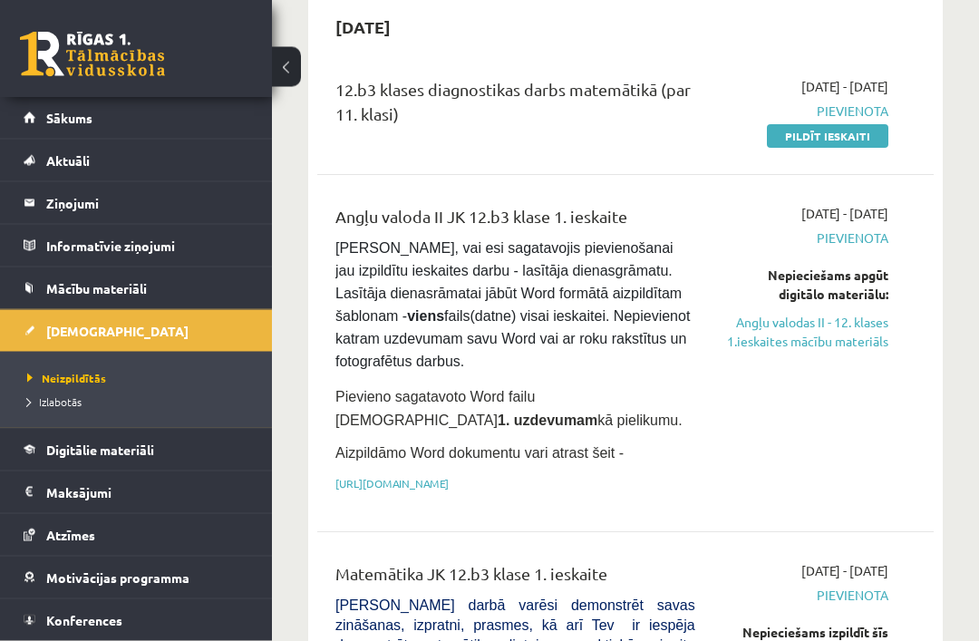
scroll to position [184, 0]
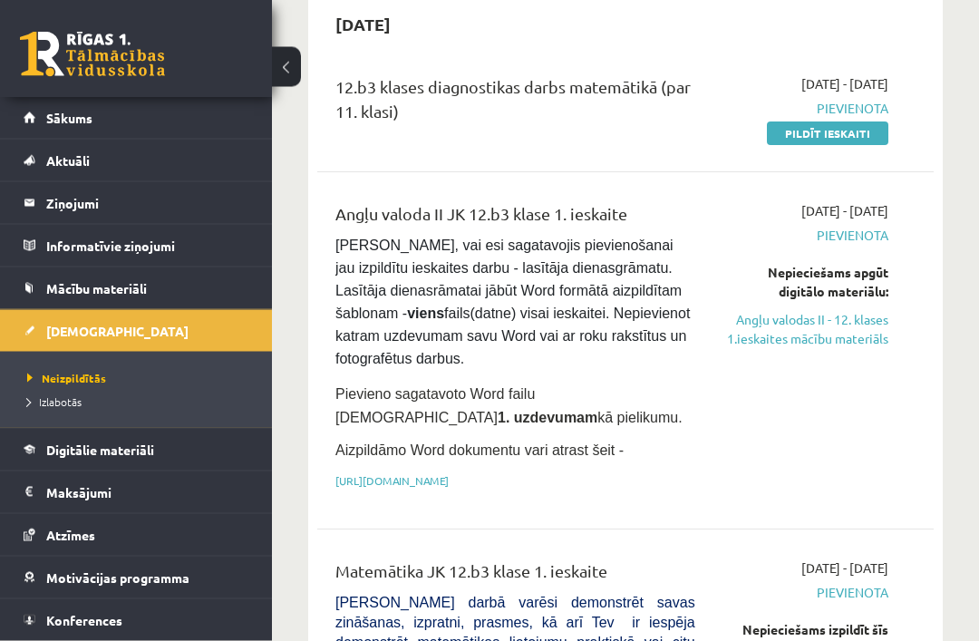
click at [862, 341] on link "Angļu valodas II - 12. klases 1.ieskaites mācību materiāls" at bounding box center [805, 330] width 166 height 38
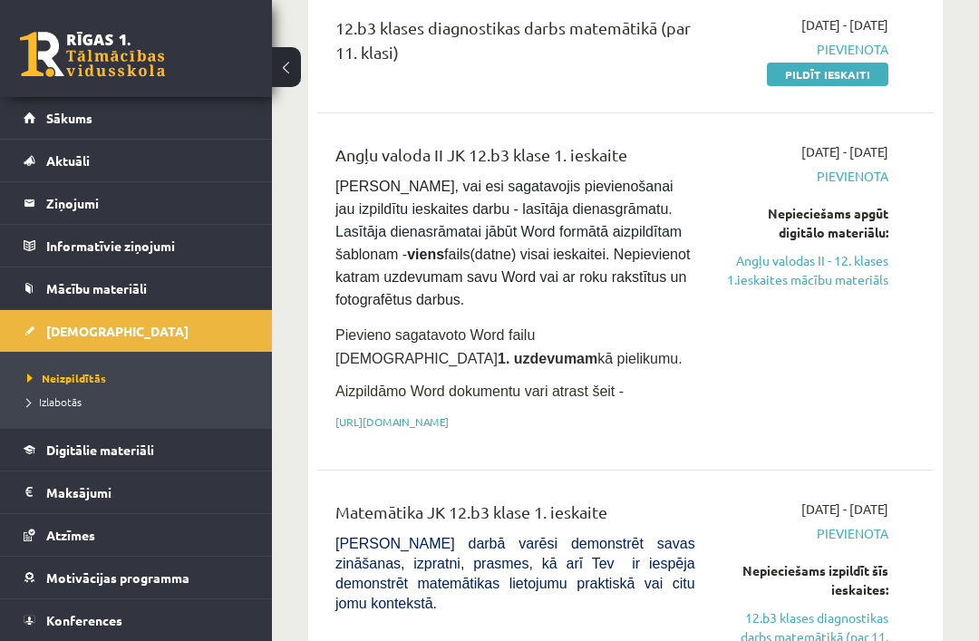
click at [844, 279] on link "Angļu valodas II - 12. klases 1.ieskaites mācību materiāls" at bounding box center [805, 270] width 166 height 38
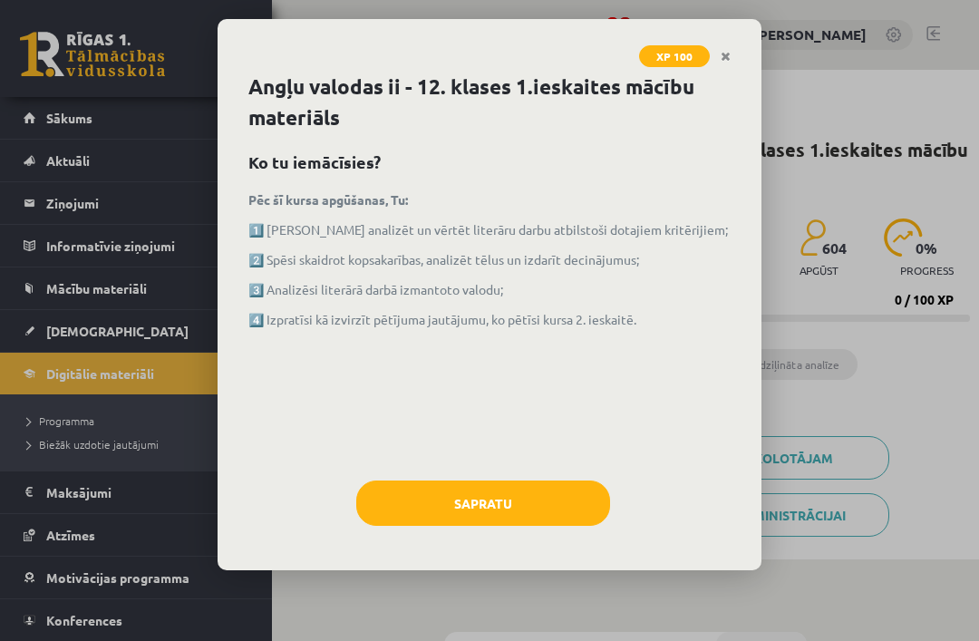
click at [554, 517] on button "Sapratu" at bounding box center [483, 502] width 254 height 45
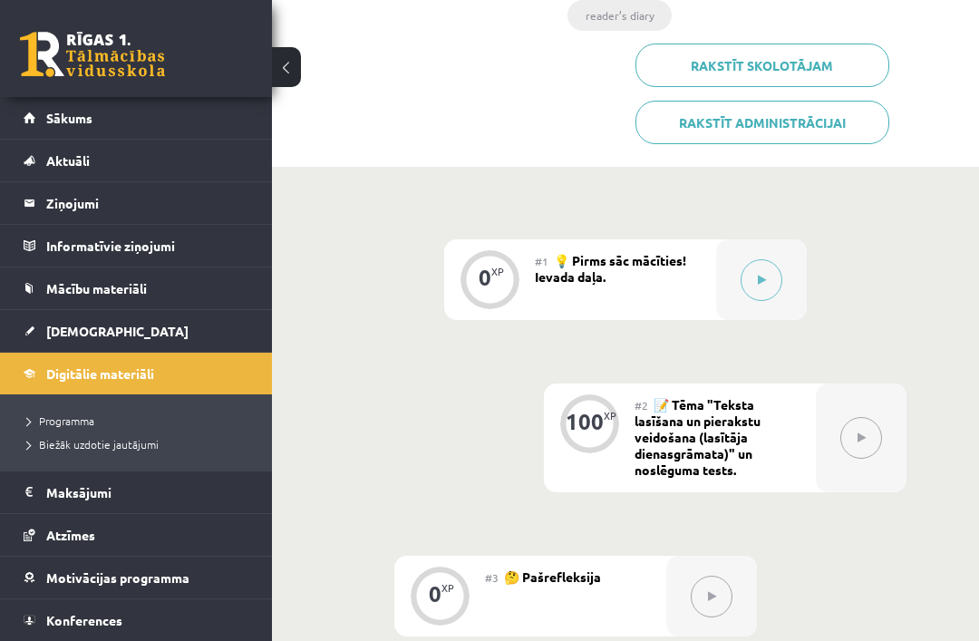
scroll to position [384, 0]
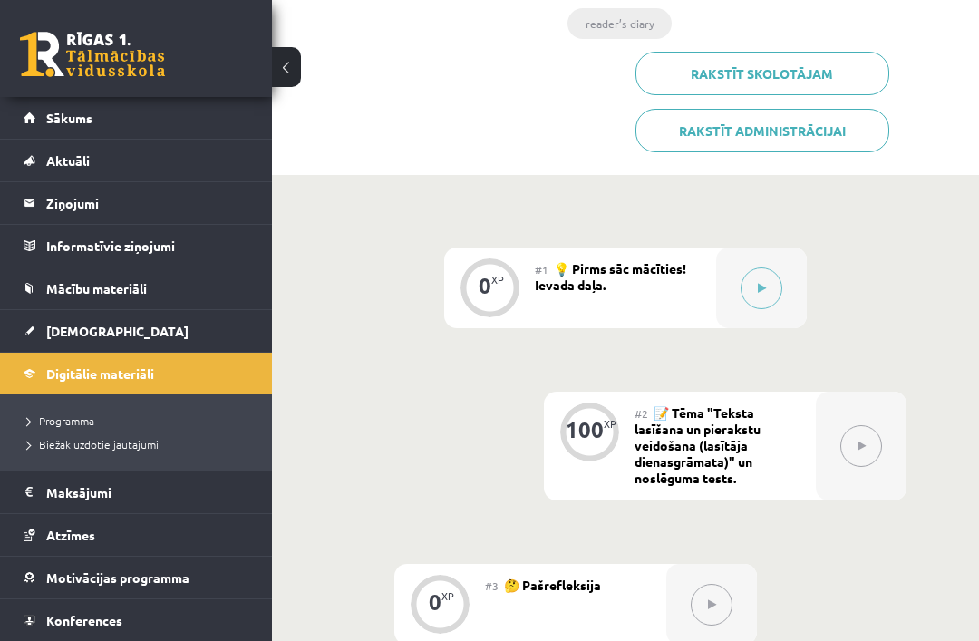
click at [765, 272] on button at bounding box center [761, 288] width 42 height 42
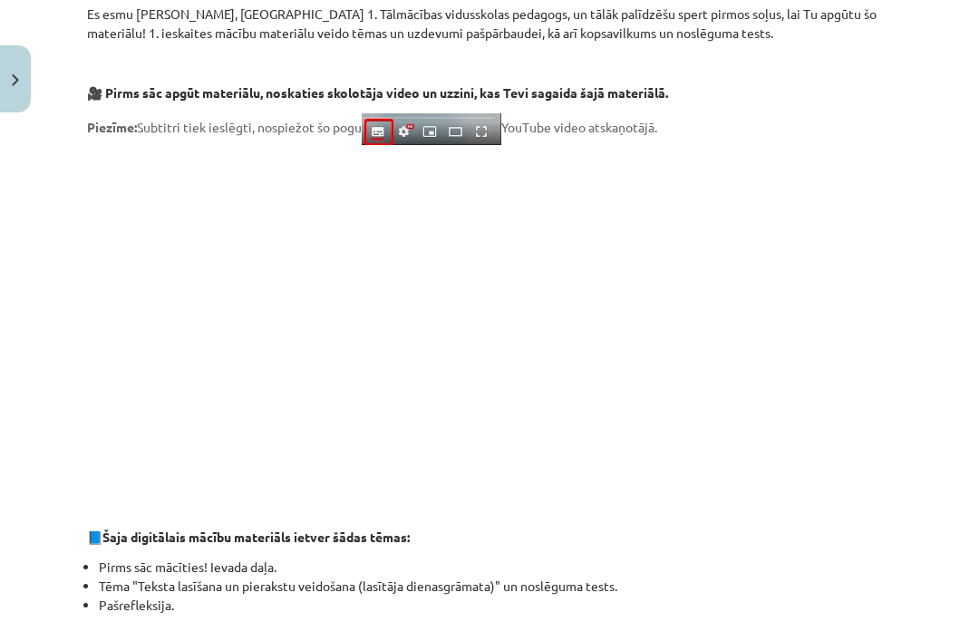
scroll to position [311, 0]
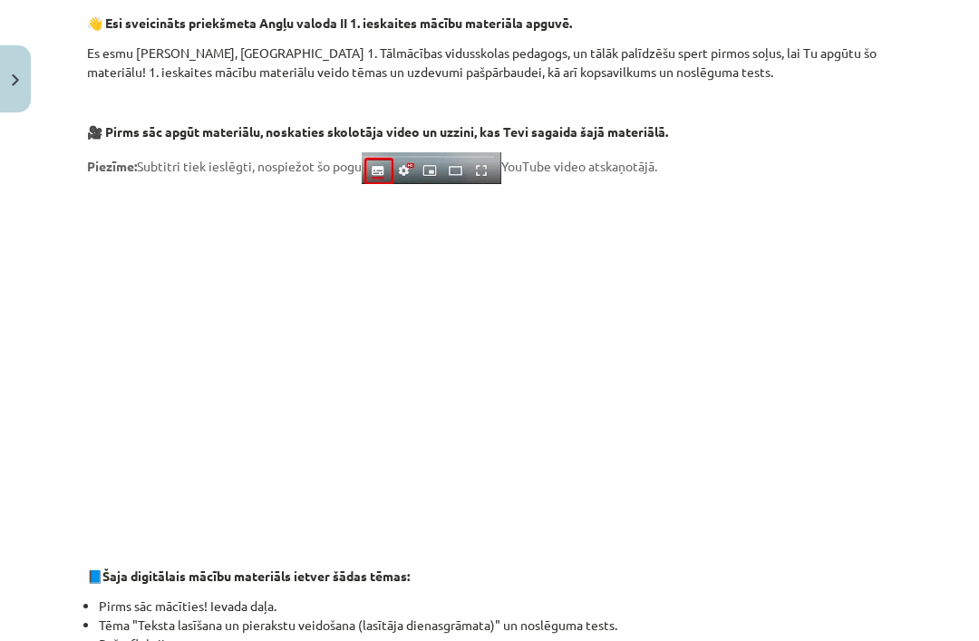
click at [172, 342] on p at bounding box center [489, 360] width 805 height 331
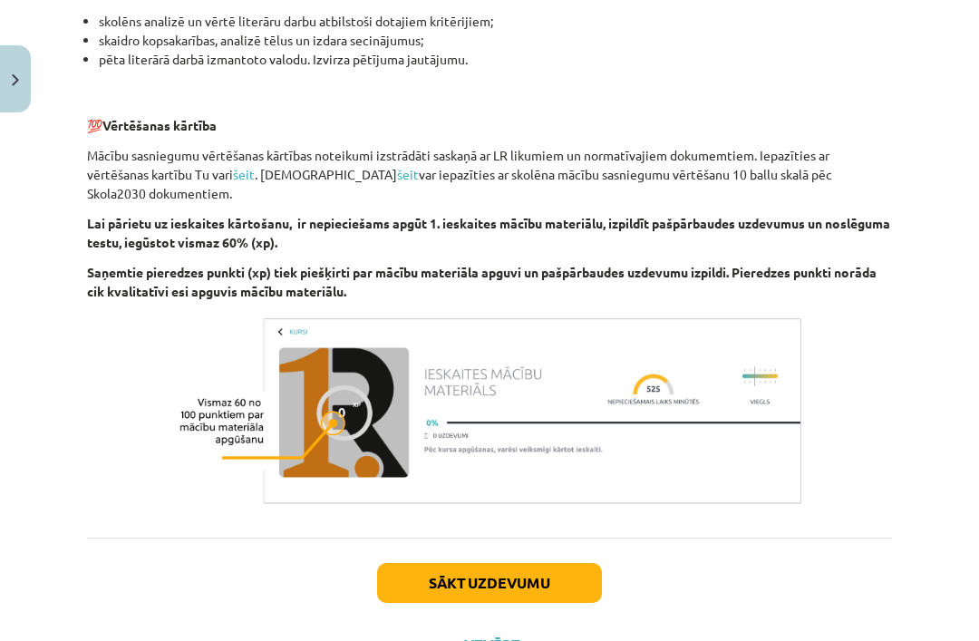
scroll to position [1205, 0]
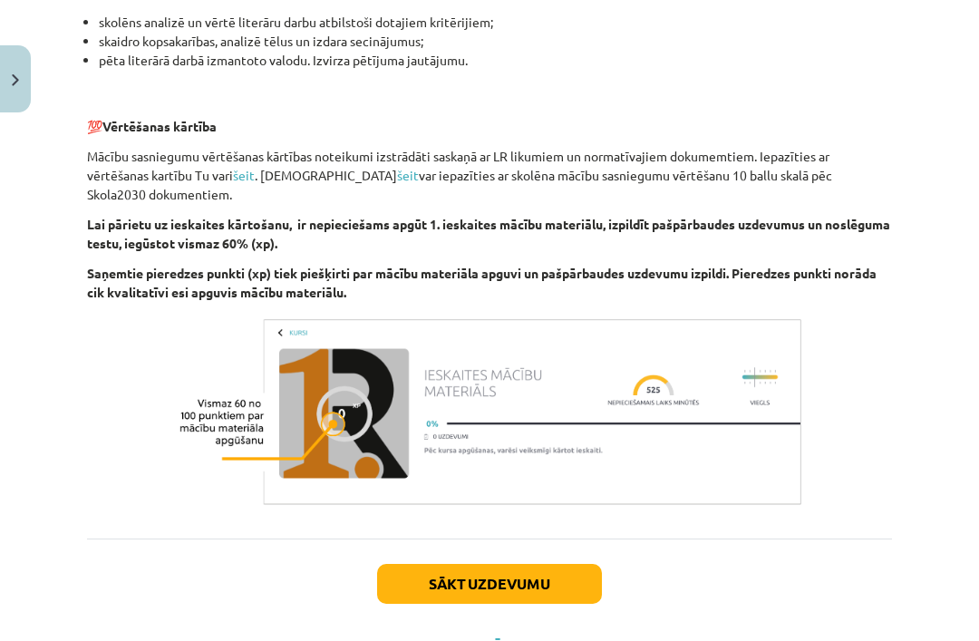
click at [425, 570] on button "Sākt uzdevumu" at bounding box center [489, 584] width 225 height 40
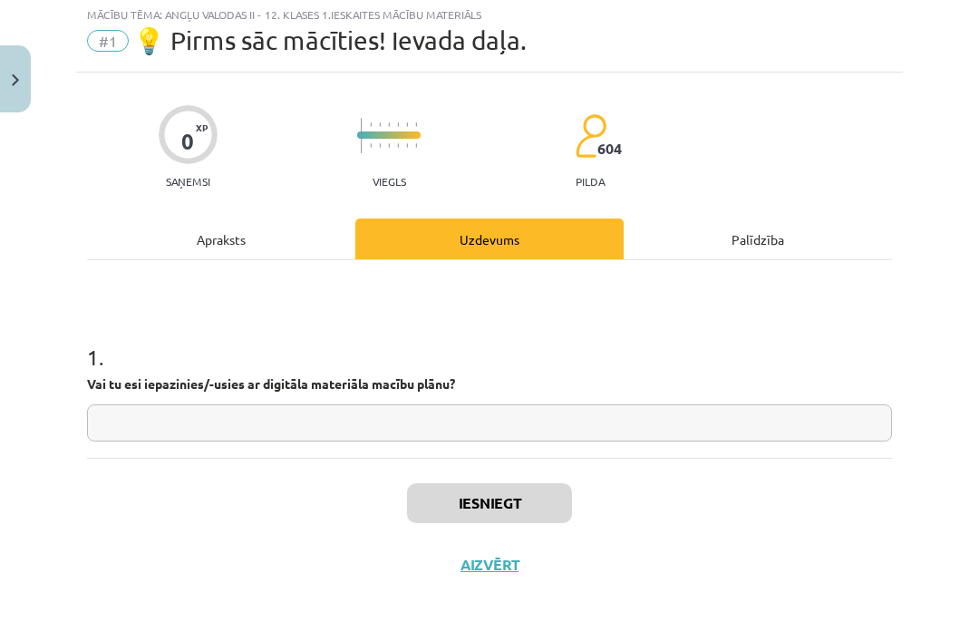
scroll to position [0, 0]
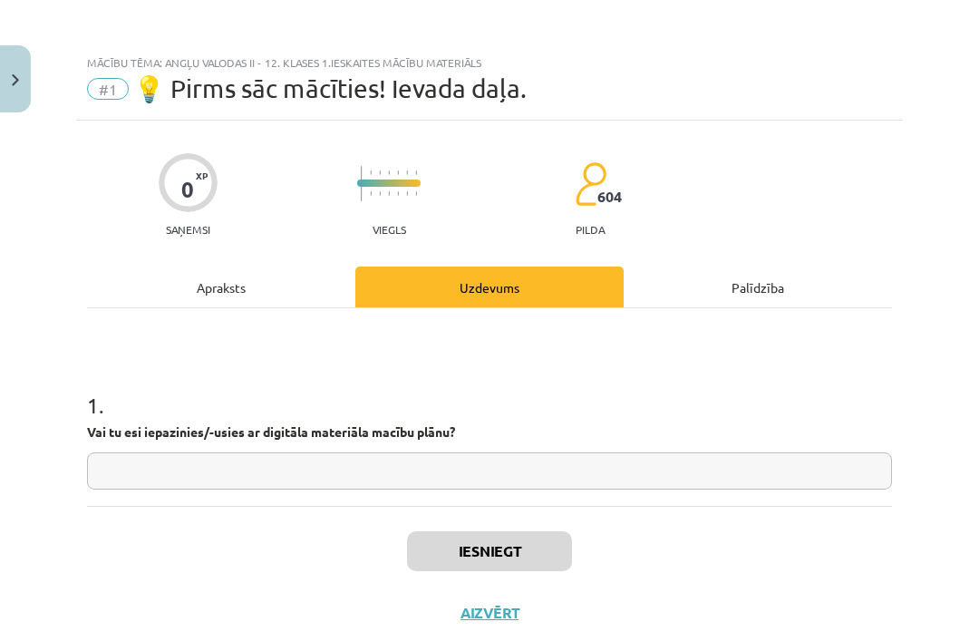
click at [109, 469] on input "text" at bounding box center [489, 470] width 805 height 37
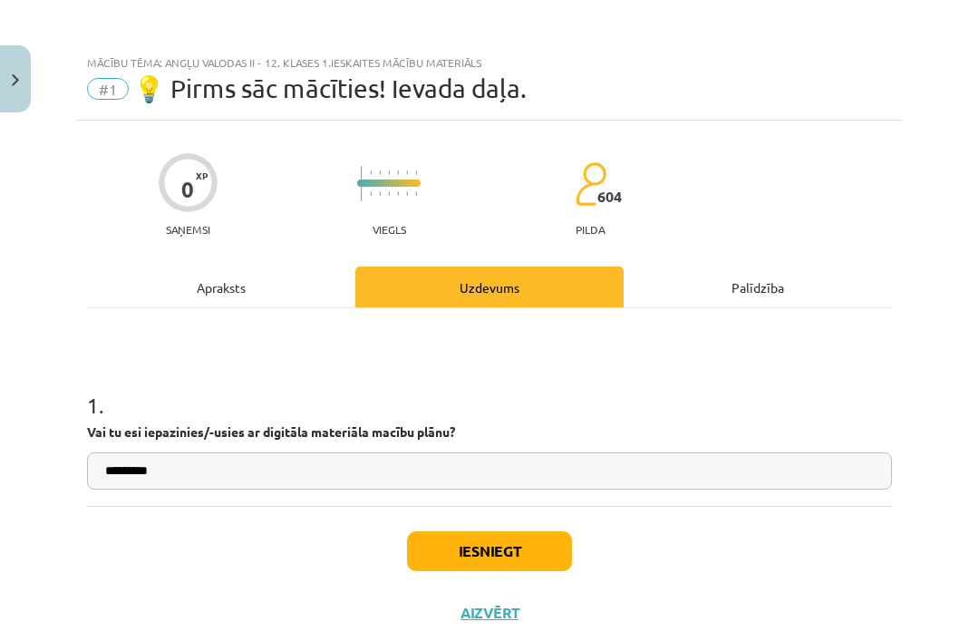
type input "*********"
click at [441, 549] on button "Iesniegt" at bounding box center [489, 551] width 165 height 40
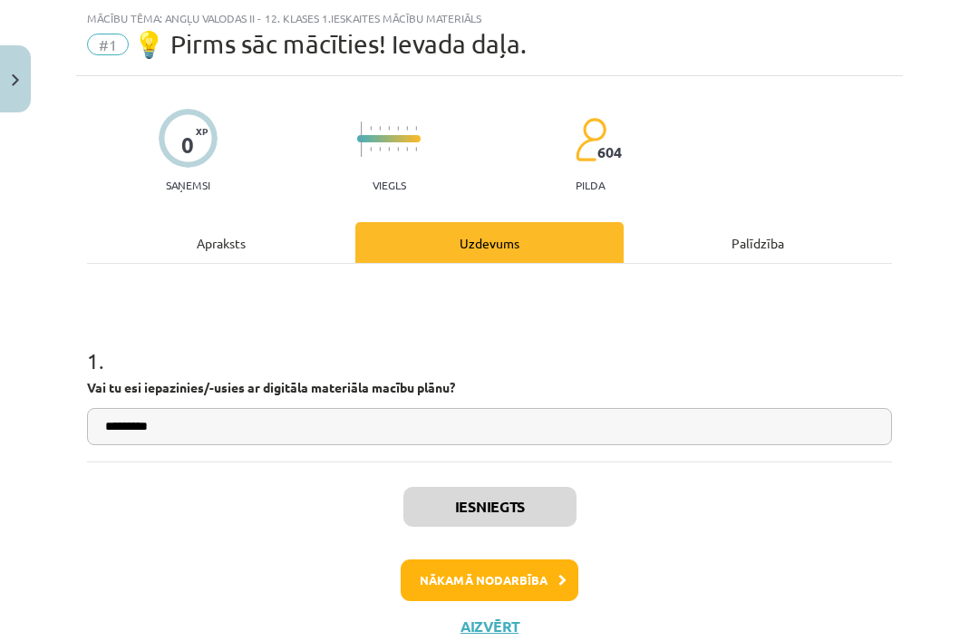
scroll to position [44, 0]
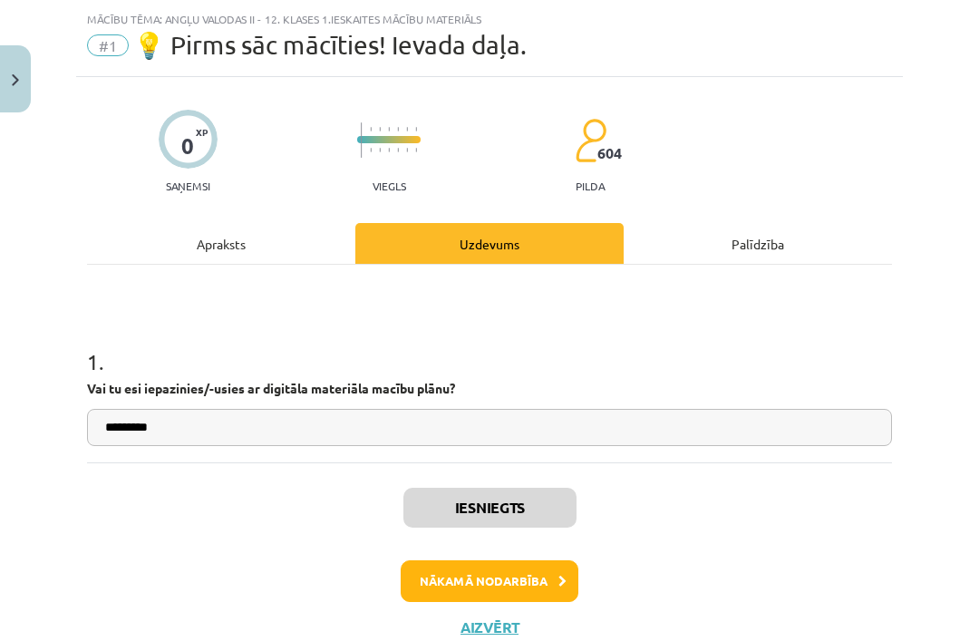
click at [454, 581] on button "Nākamā nodarbība" at bounding box center [490, 581] width 178 height 42
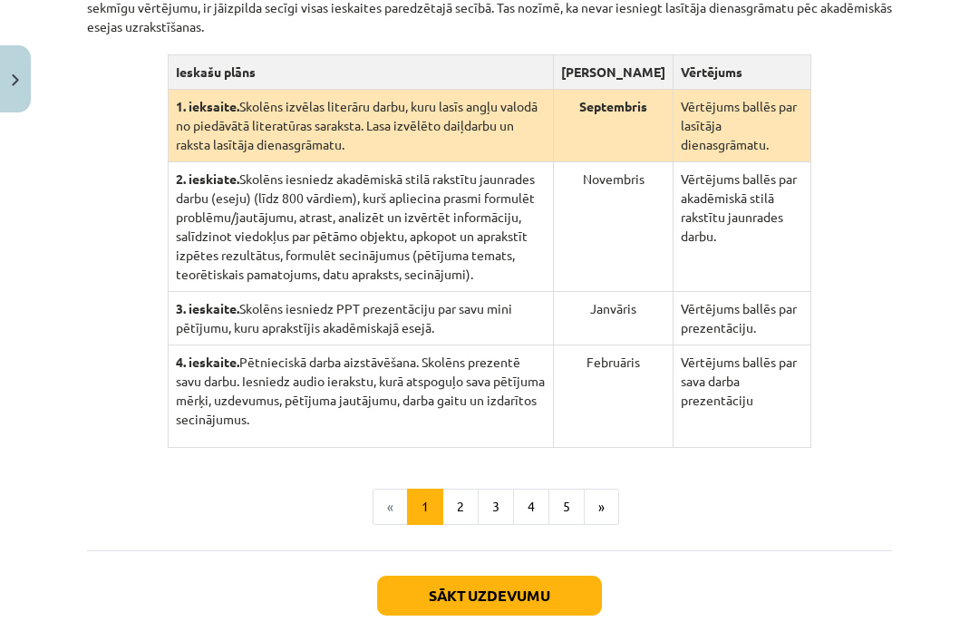
scroll to position [456, 0]
click at [465, 525] on button "2" at bounding box center [460, 506] width 36 height 36
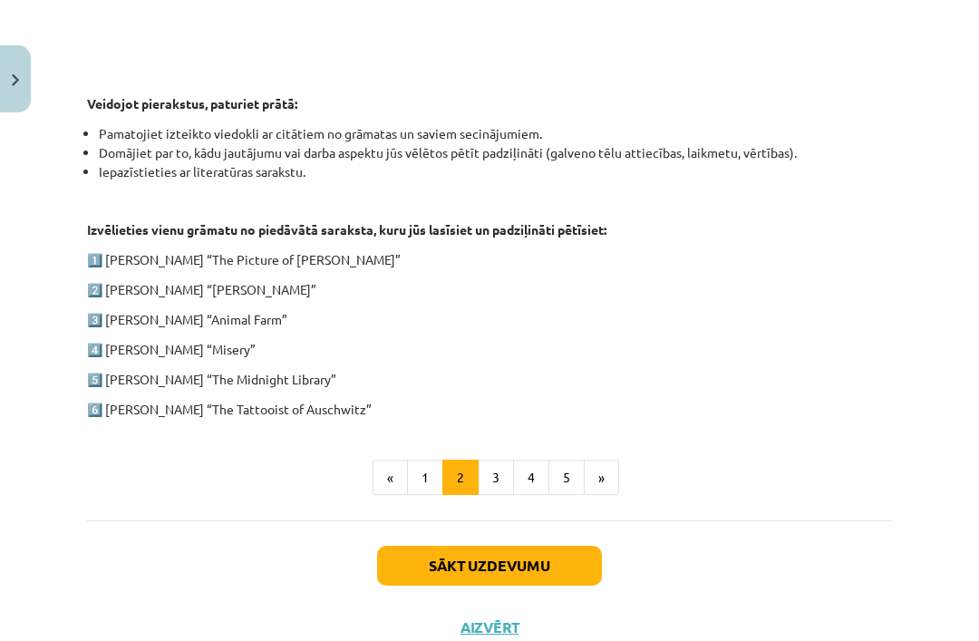
scroll to position [861, 0]
click at [499, 486] on button "3" at bounding box center [496, 478] width 36 height 36
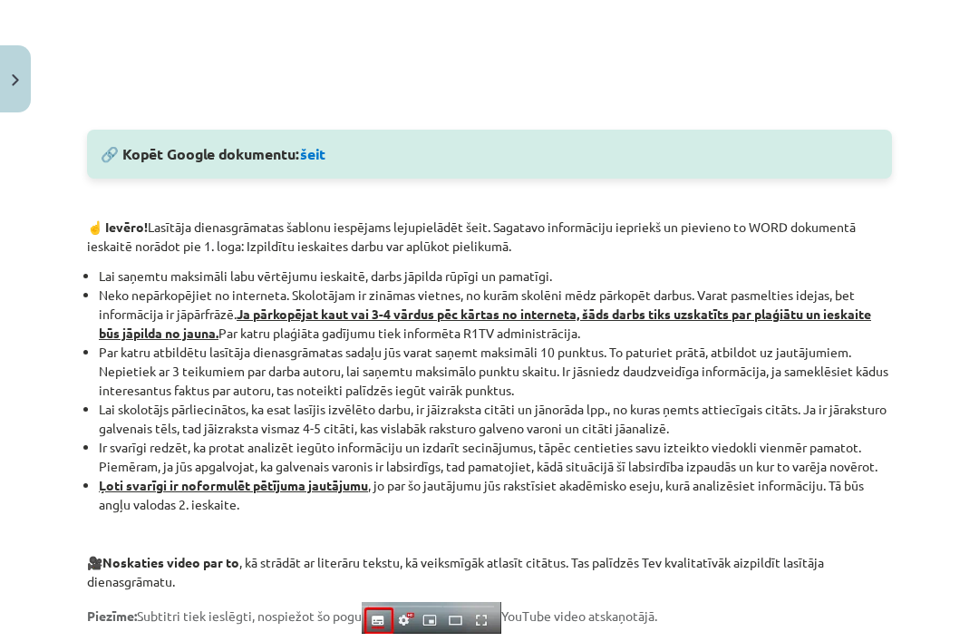
scroll to position [937, 0]
click at [314, 156] on link "šeit" at bounding box center [312, 153] width 25 height 19
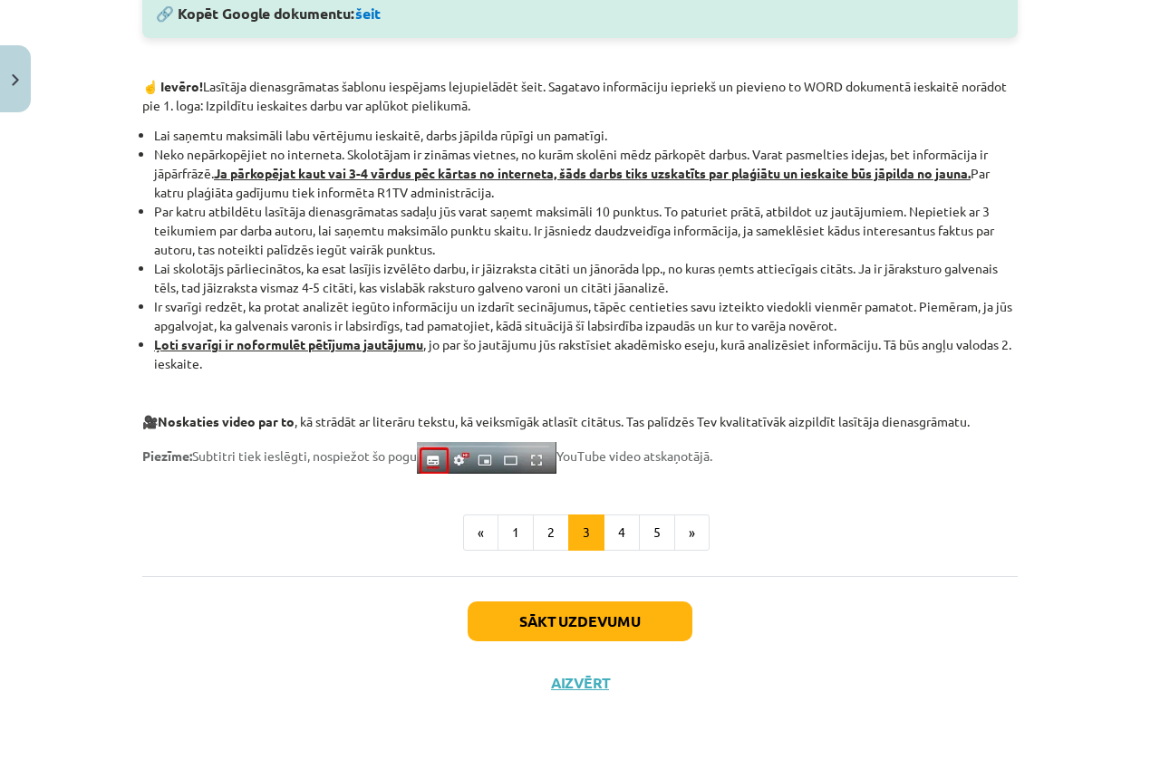
scroll to position [1346, 0]
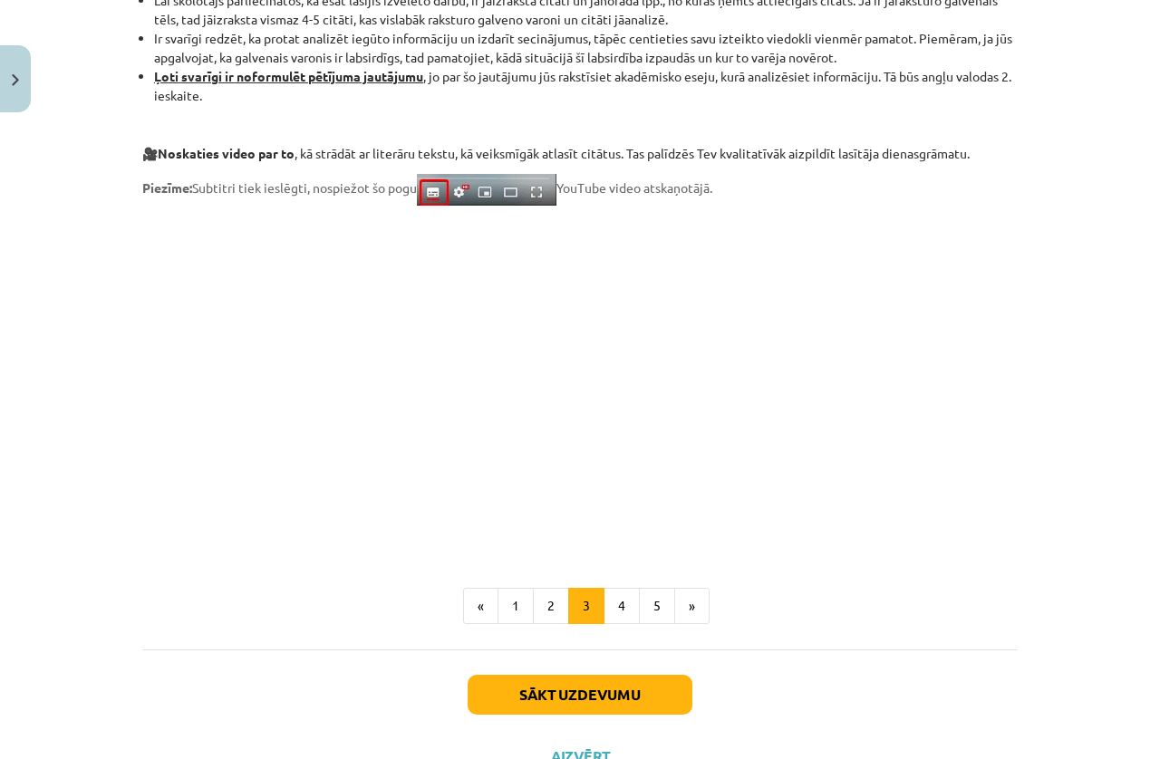
click at [623, 616] on button "4" at bounding box center [622, 606] width 36 height 36
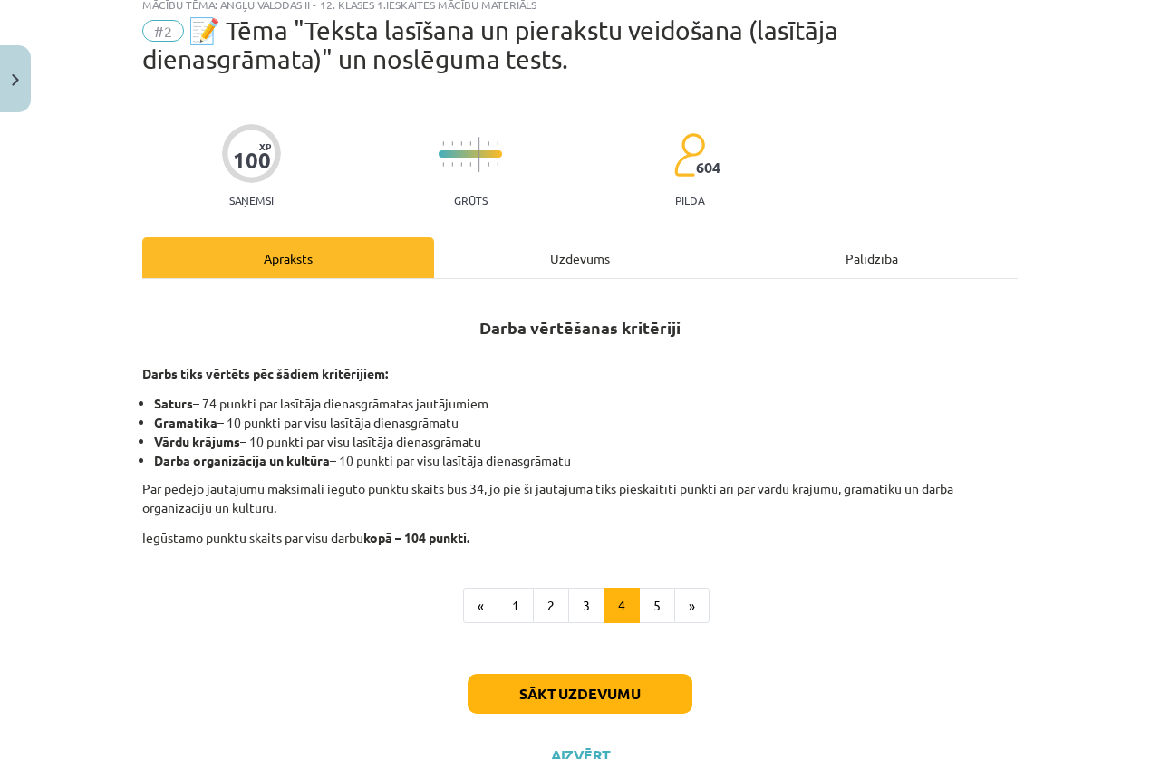
scroll to position [57, 0]
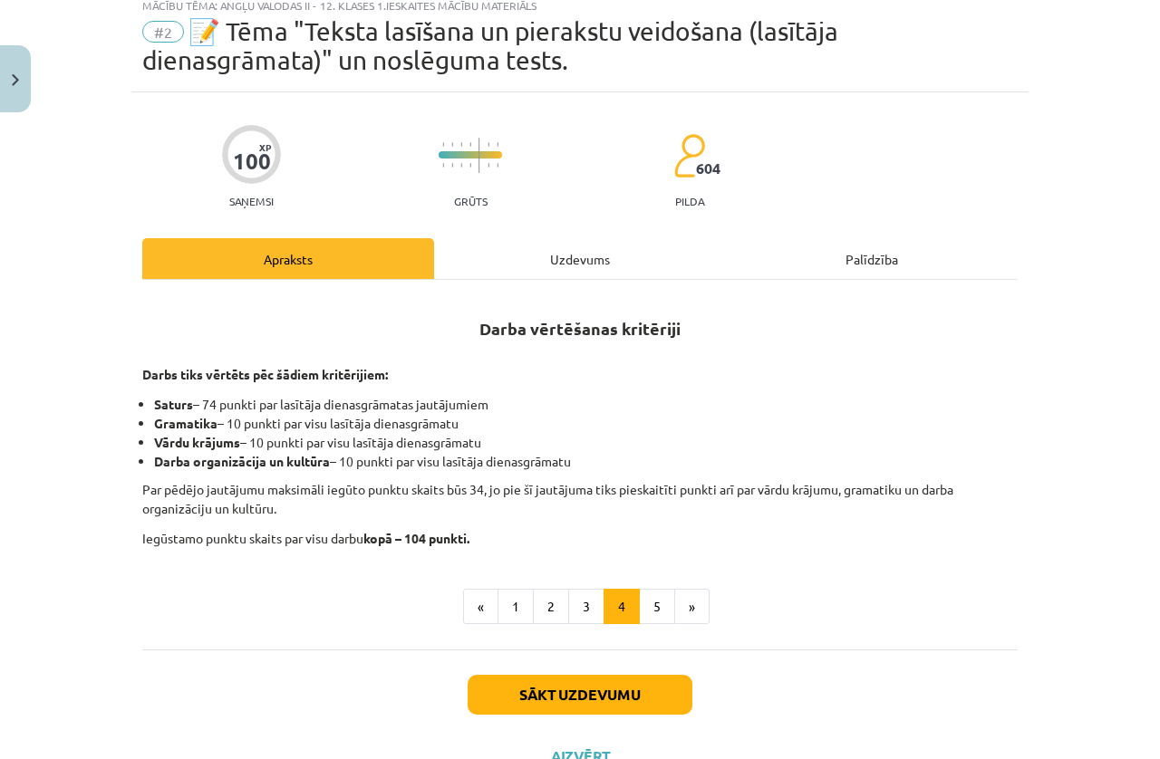
click at [651, 617] on button "5" at bounding box center [657, 607] width 36 height 36
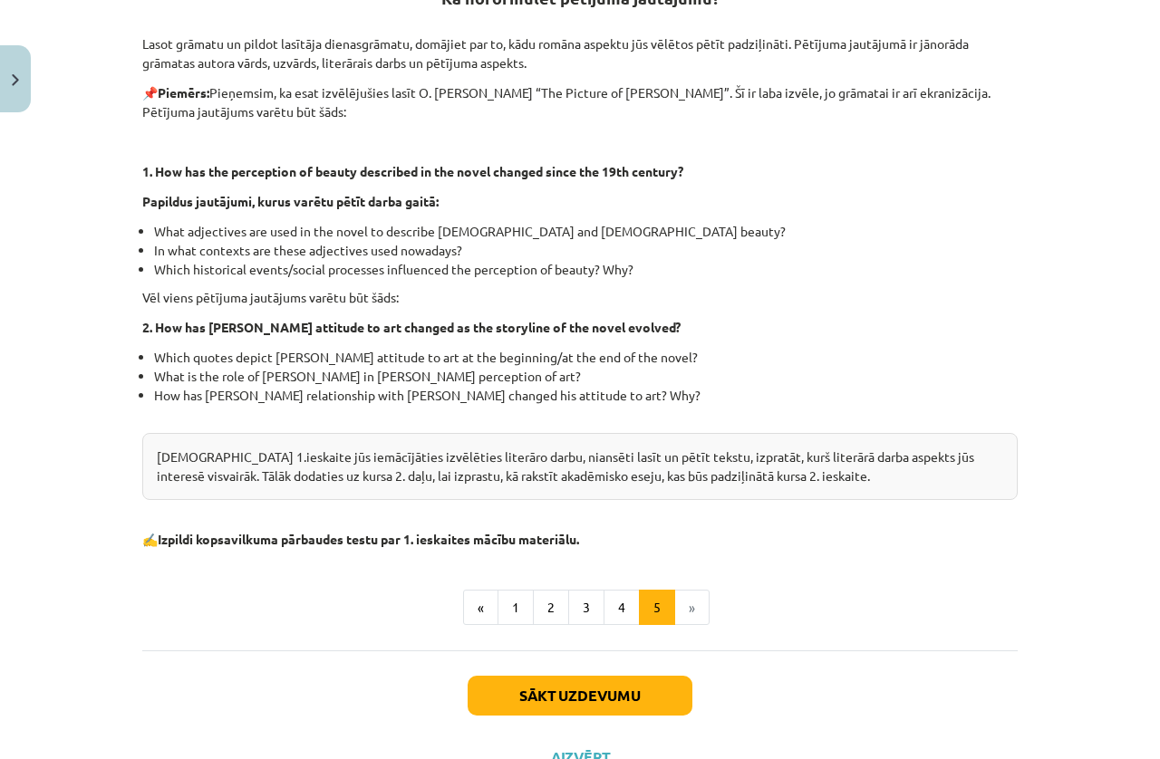
scroll to position [388, 0]
click at [686, 607] on li "»" at bounding box center [692, 608] width 34 height 36
click at [698, 607] on li "»" at bounding box center [692, 608] width 34 height 36
click at [708, 595] on li "»" at bounding box center [692, 608] width 34 height 36
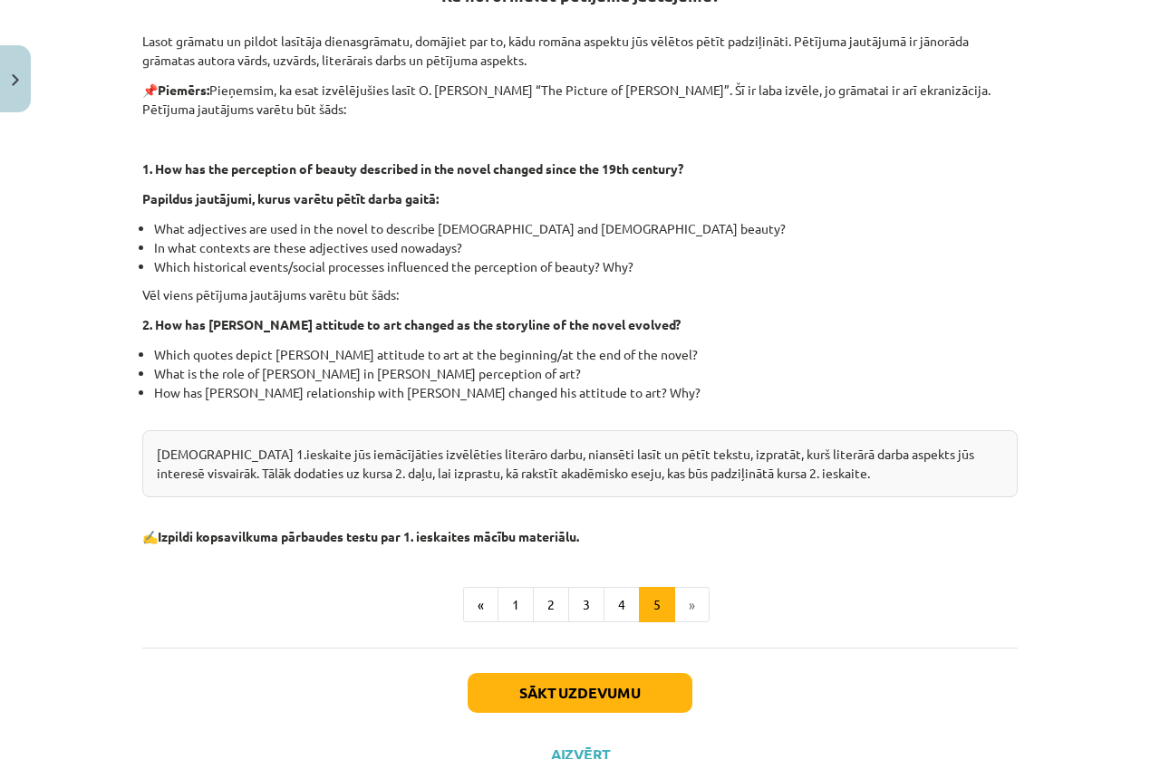
scroll to position [389, 0]
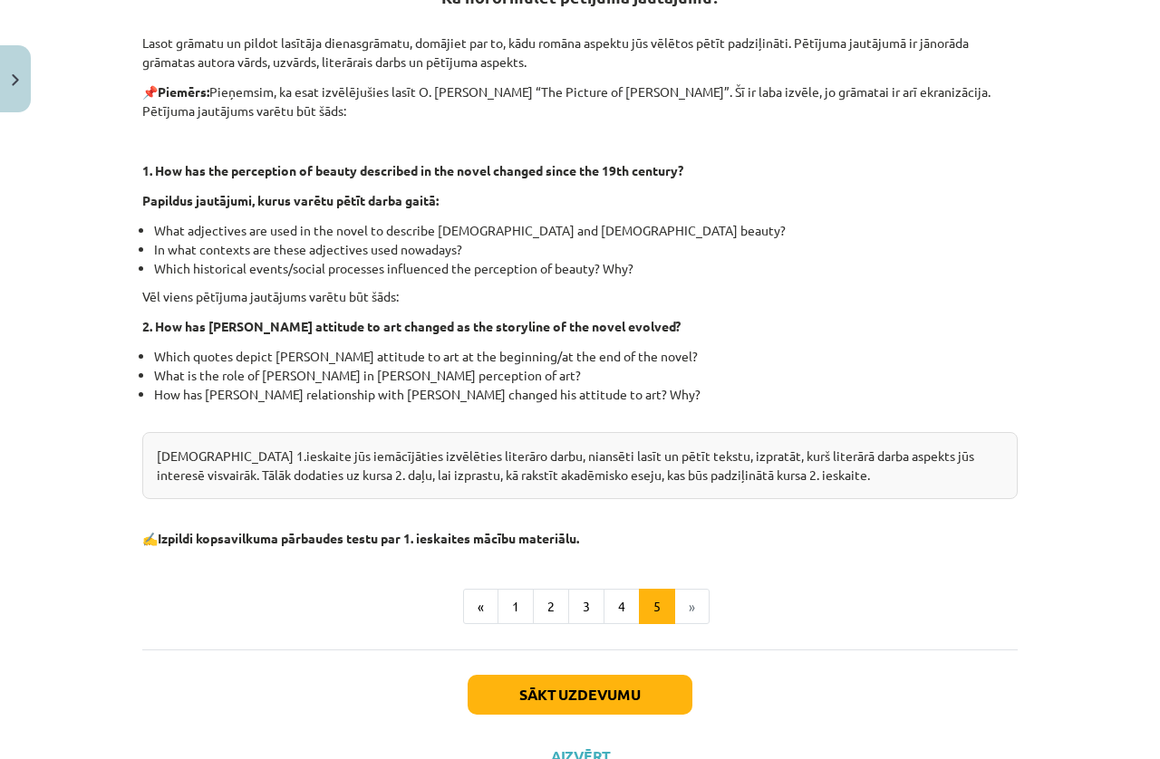
click at [695, 595] on li "»" at bounding box center [692, 607] width 34 height 36
click at [688, 604] on li "»" at bounding box center [692, 607] width 34 height 36
click at [519, 640] on button "Sākt uzdevumu" at bounding box center [580, 695] width 225 height 40
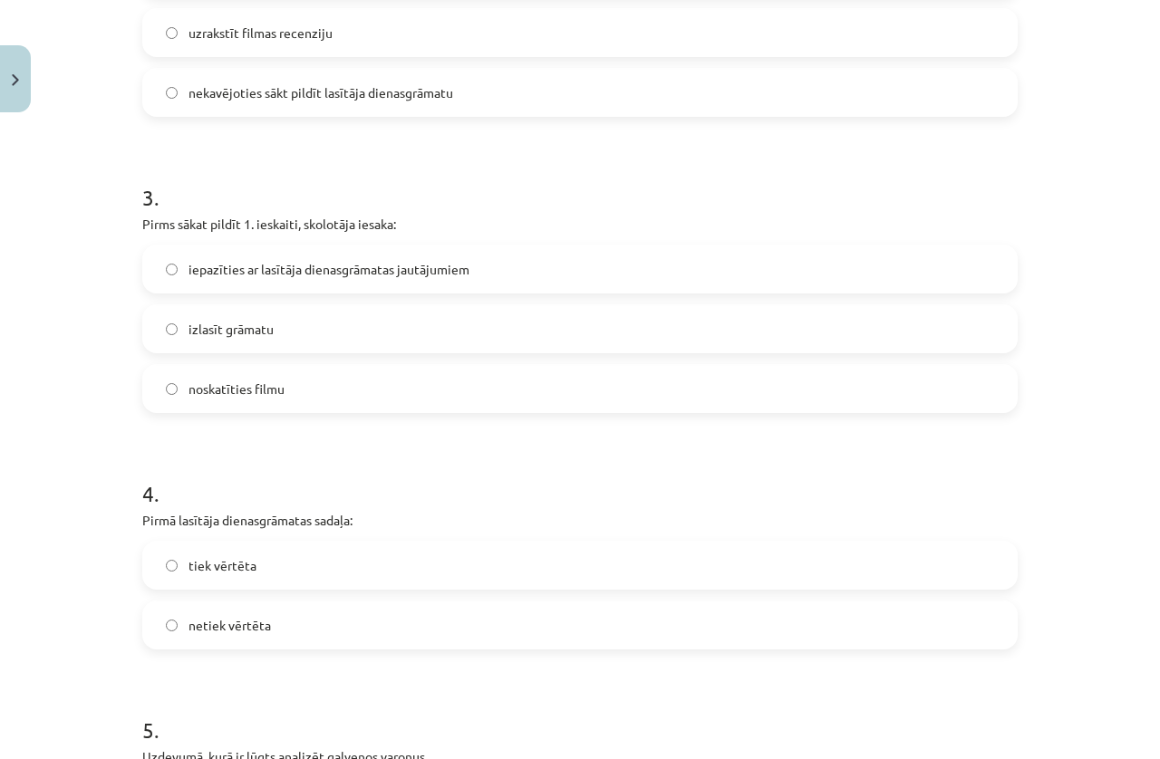
scroll to position [894, 0]
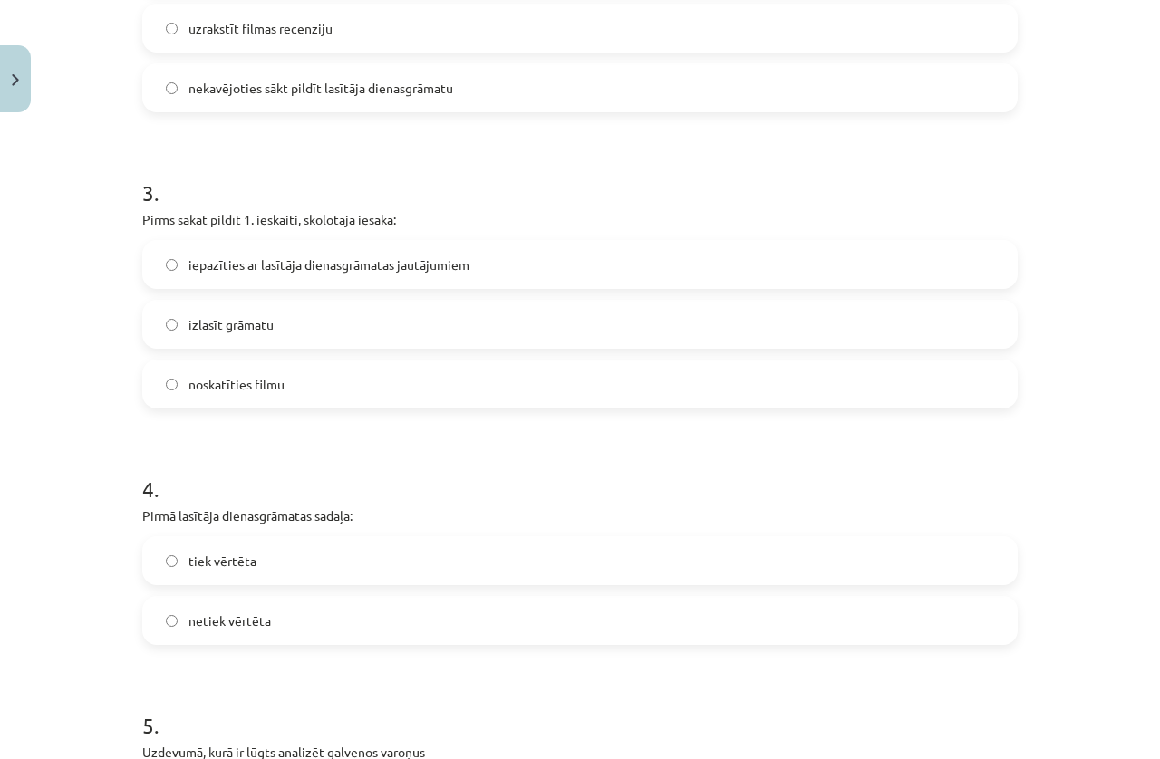
click at [161, 270] on label "iepazīties ar lasītāja dienasgrāmatas jautājumiem" at bounding box center [580, 264] width 872 height 45
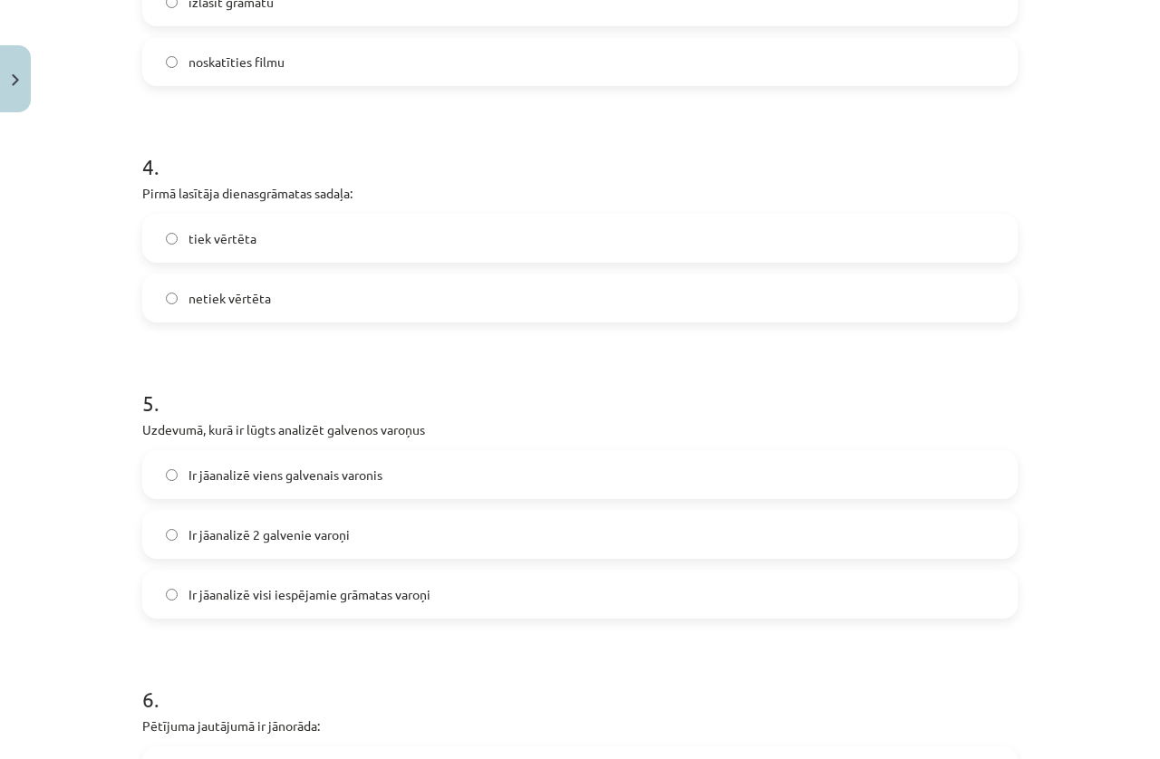
scroll to position [1219, 0]
click at [159, 231] on label "tiek vērtēta" at bounding box center [580, 235] width 872 height 45
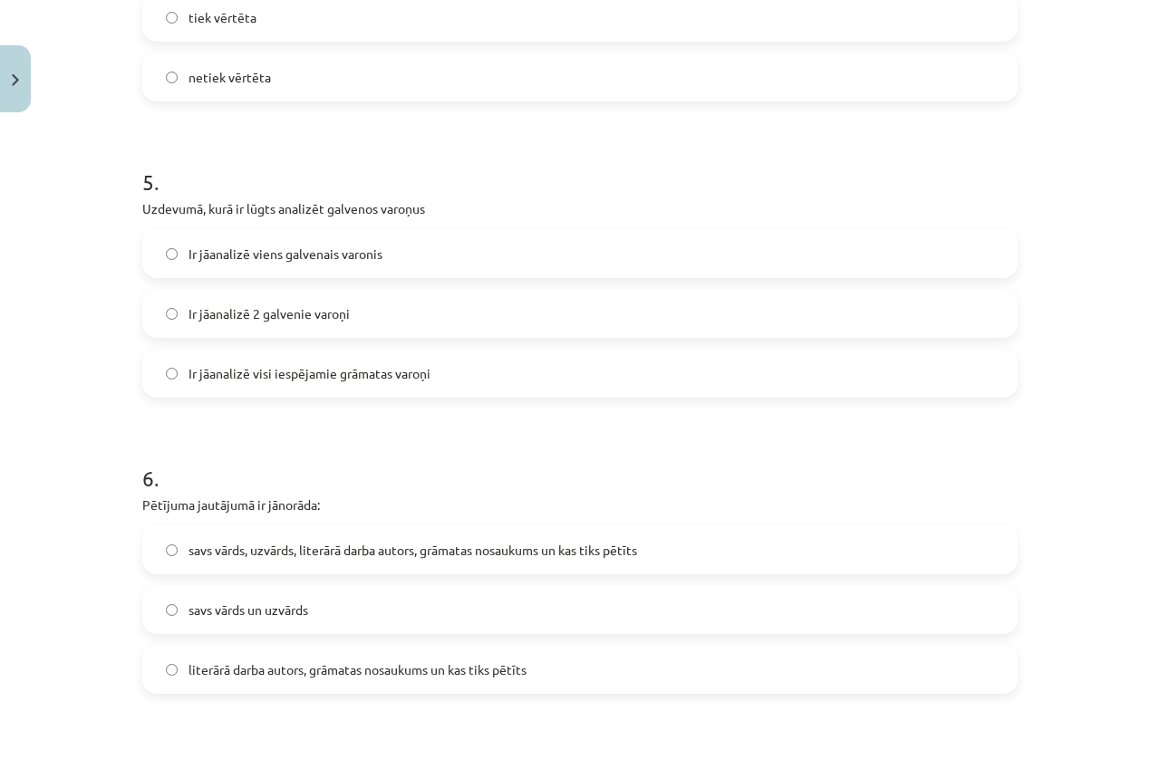
scroll to position [1439, 0]
click at [157, 309] on label "Ir jāanalizē 2 galvenie varoņi" at bounding box center [580, 311] width 872 height 45
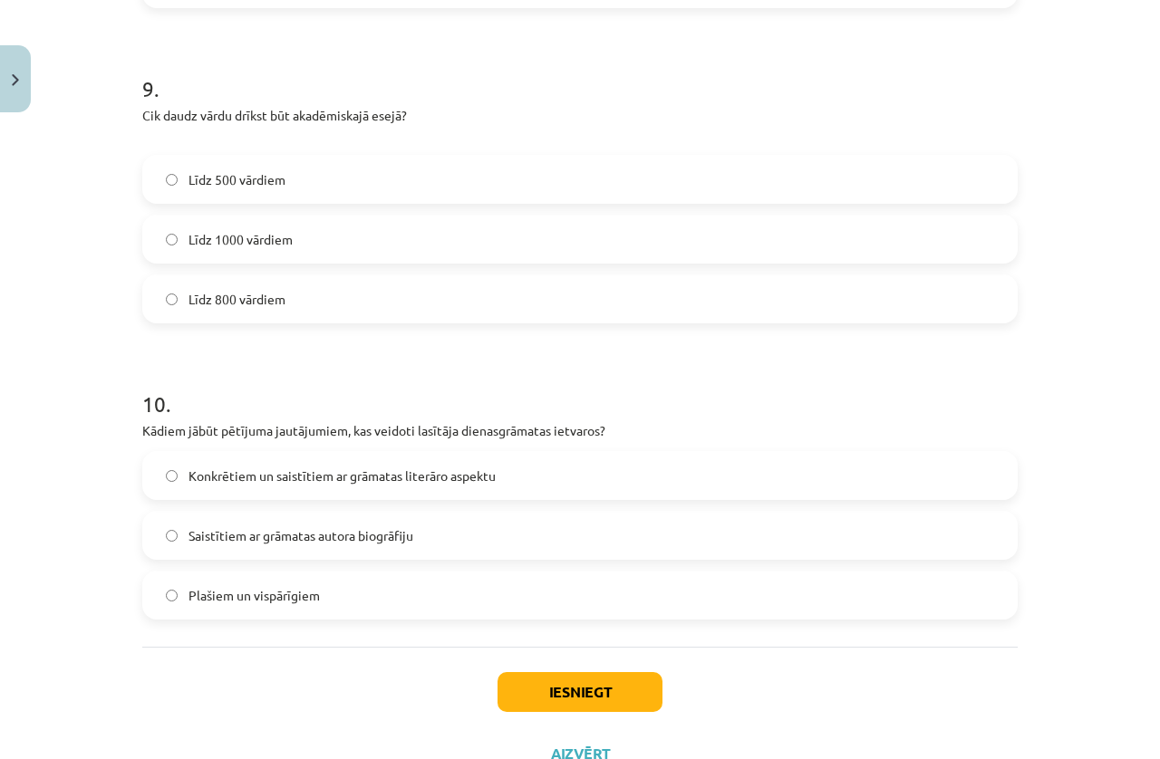
scroll to position [2714, 0]
click at [167, 482] on label "Konkrētiem un saistītiem ar grāmatas literāro aspektu" at bounding box center [580, 477] width 872 height 45
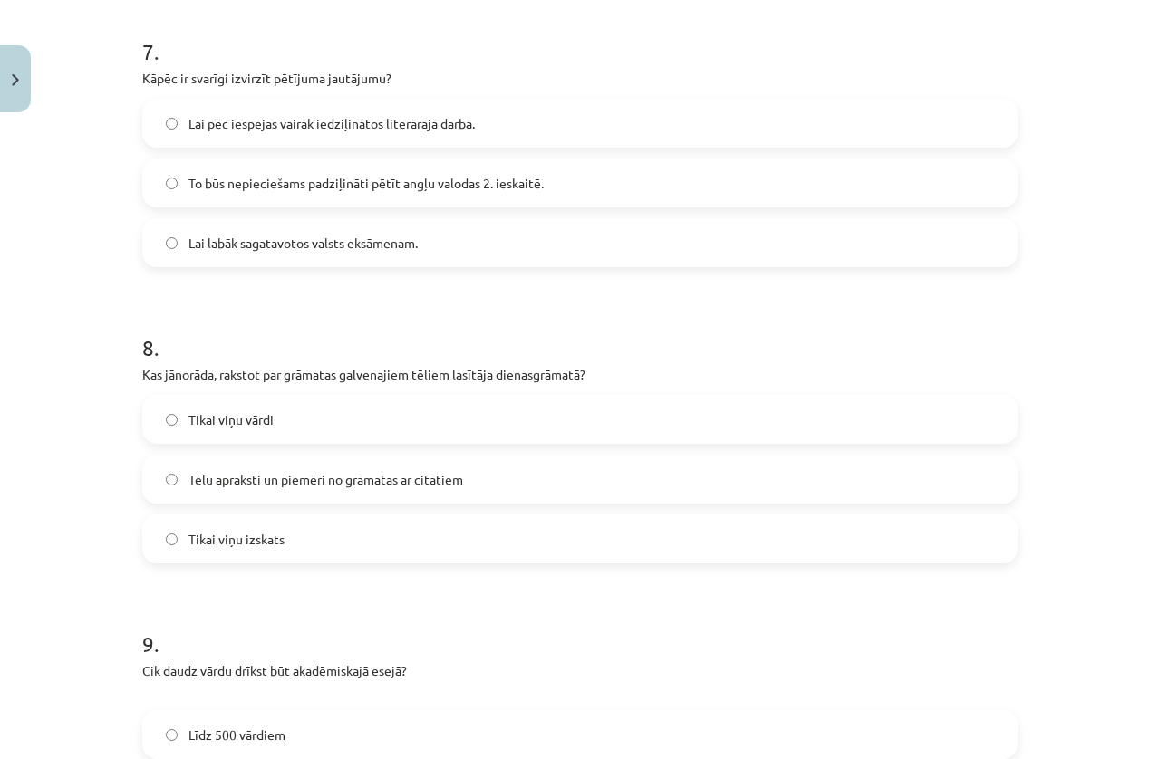
scroll to position [2161, 0]
click at [159, 475] on label "Tēlu apraksti un piemēri no grāmatas ar citātiem" at bounding box center [580, 478] width 872 height 45
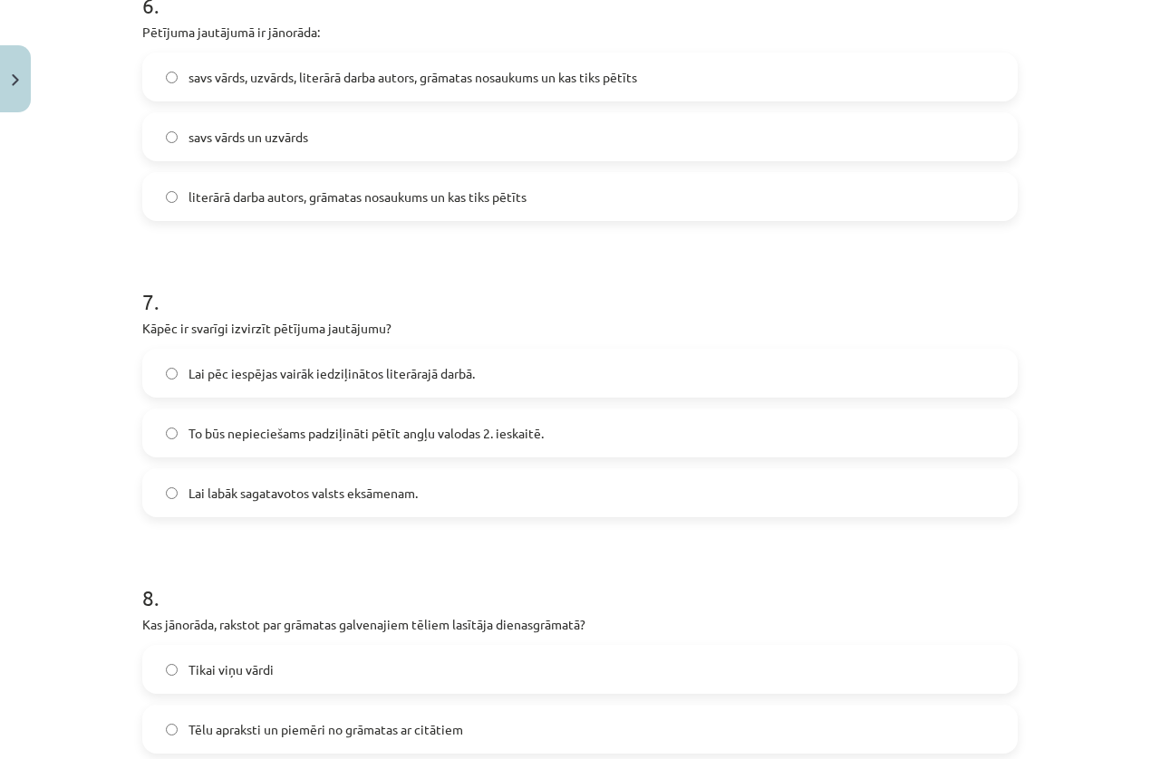
scroll to position [1910, 0]
click at [170, 391] on label "Lai pēc iespējas vairāk iedziļinātos literārajā darbā." at bounding box center [580, 373] width 872 height 45
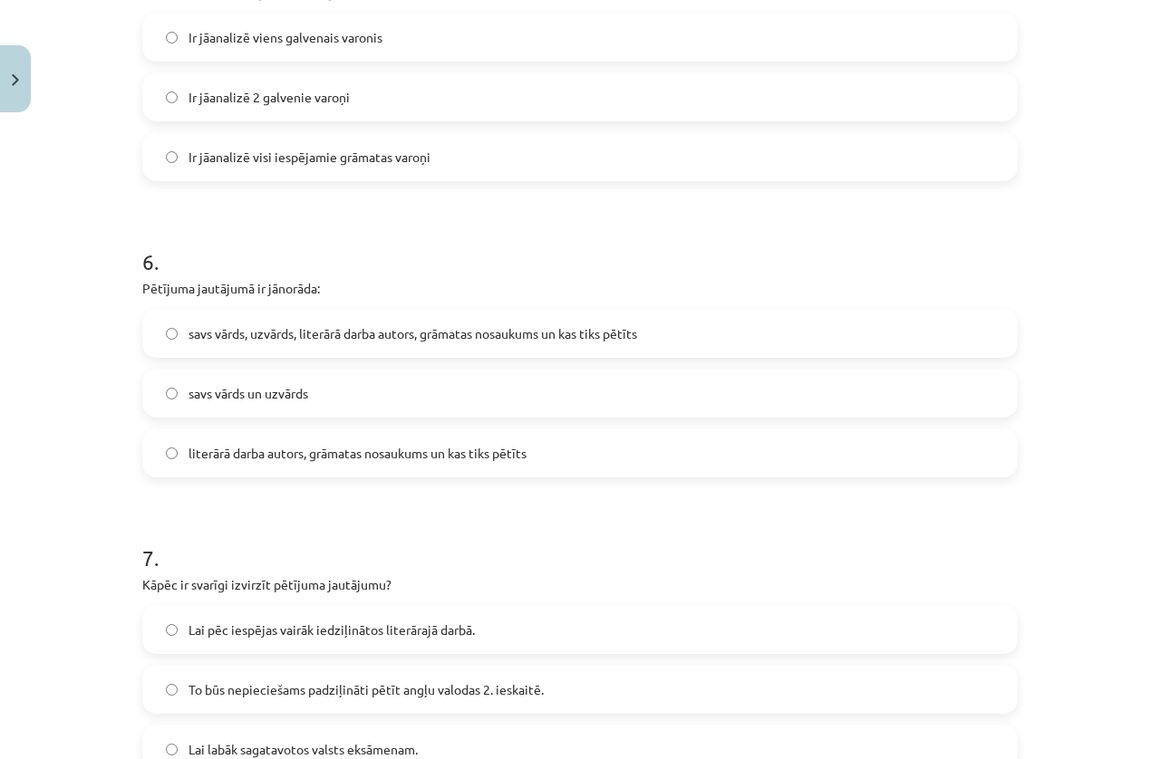
scroll to position [1654, 0]
click at [158, 451] on label "literārā darba autors, grāmatas nosaukums un kas tiks pētīts" at bounding box center [580, 452] width 872 height 45
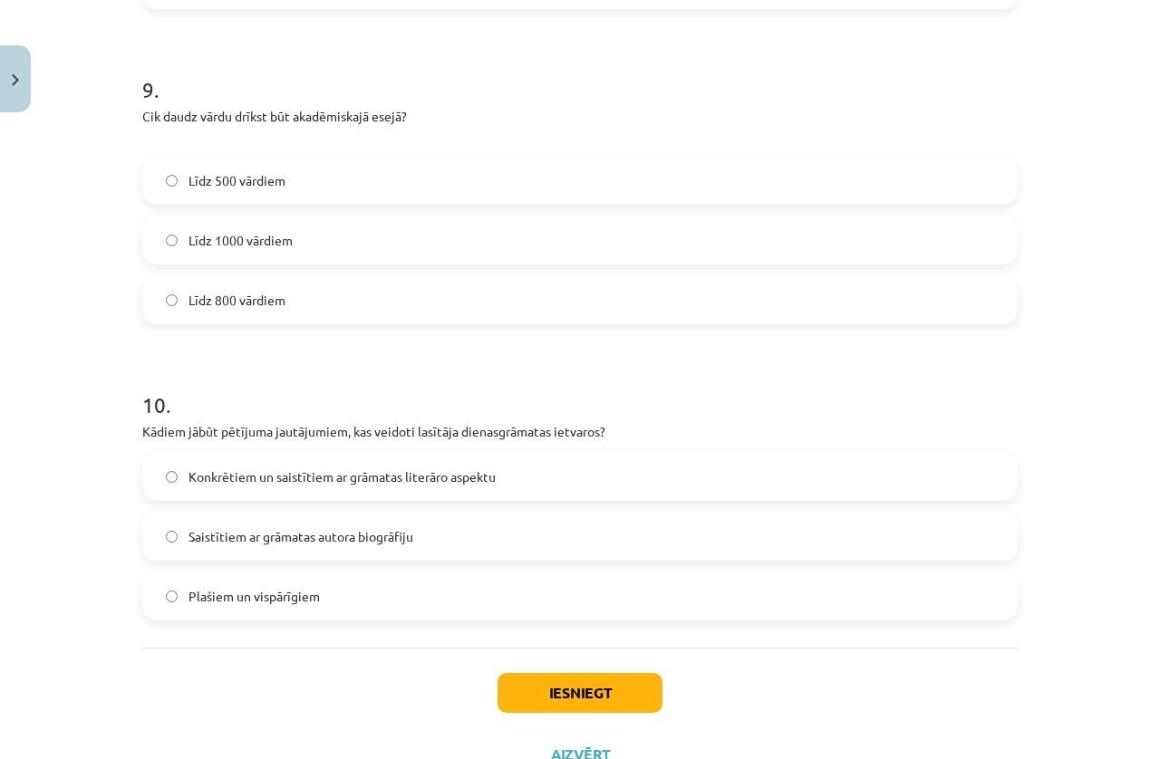
scroll to position [2714, 0]
click at [537, 640] on button "Iesniegt" at bounding box center [580, 694] width 165 height 40
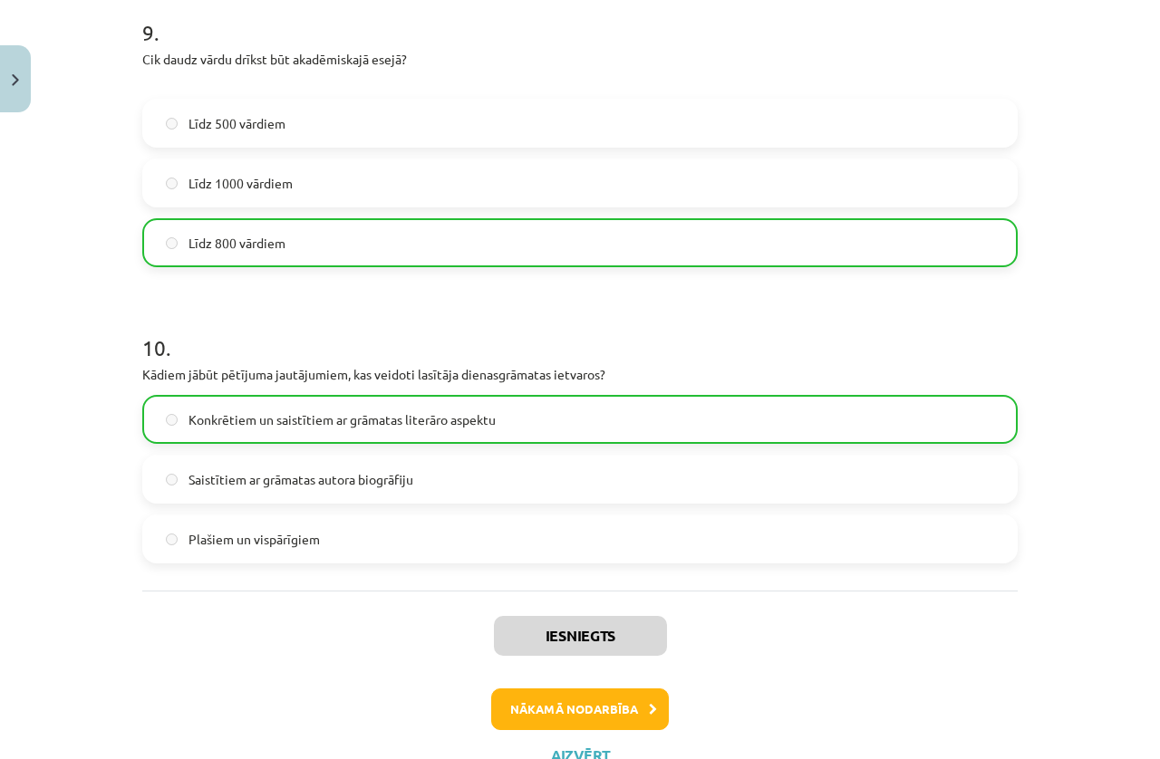
scroll to position [2771, 0]
click at [546, 640] on button "Nākamā nodarbība" at bounding box center [580, 711] width 178 height 42
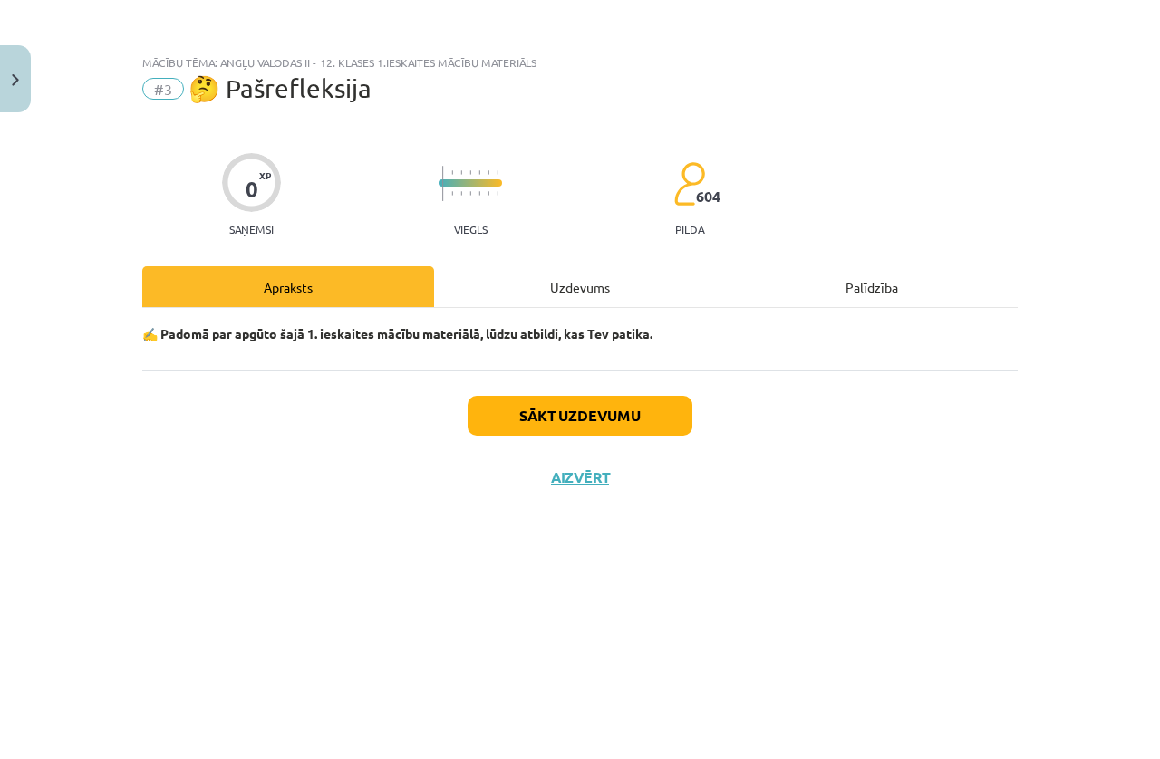
click at [510, 412] on button "Sākt uzdevumu" at bounding box center [580, 416] width 225 height 40
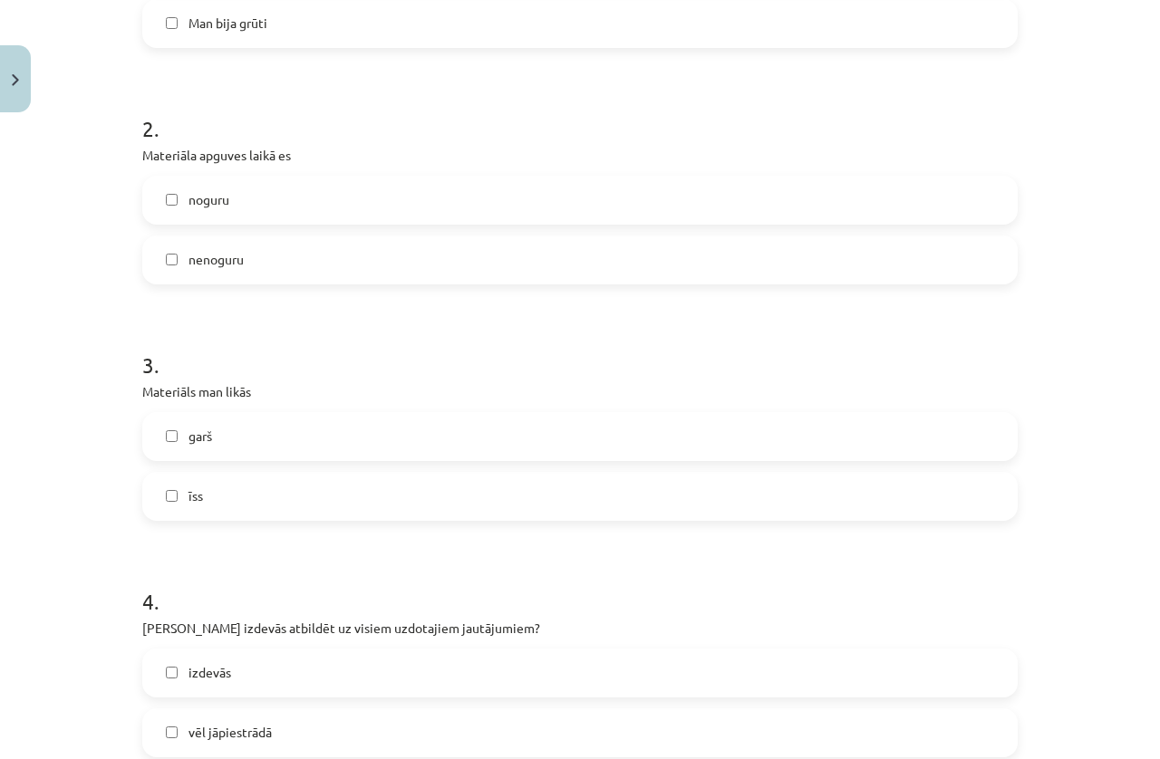
scroll to position [762, 0]
click at [158, 498] on label "īss" at bounding box center [580, 495] width 872 height 45
click at [154, 437] on label "garš" at bounding box center [580, 435] width 872 height 45
click at [158, 498] on label "īss" at bounding box center [580, 495] width 872 height 45
click at [163, 508] on label "īss" at bounding box center [580, 495] width 872 height 45
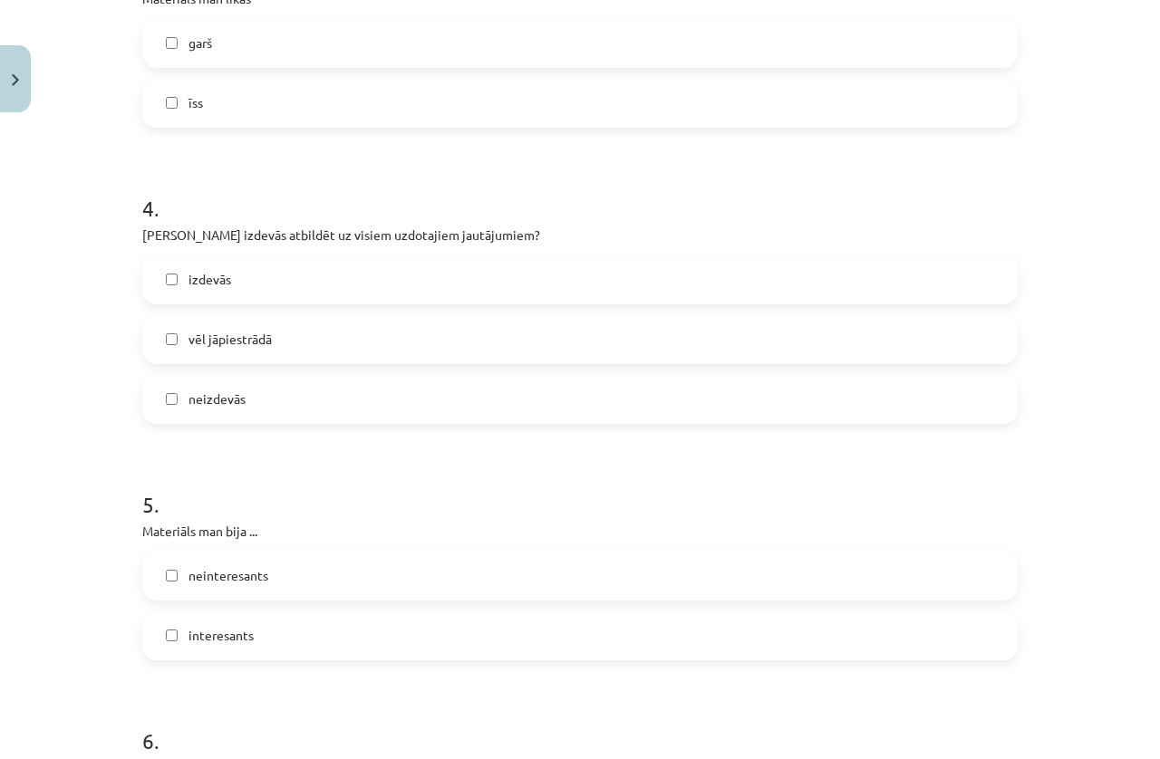
scroll to position [1155, 0]
click at [163, 282] on label "izdevās" at bounding box center [580, 279] width 872 height 45
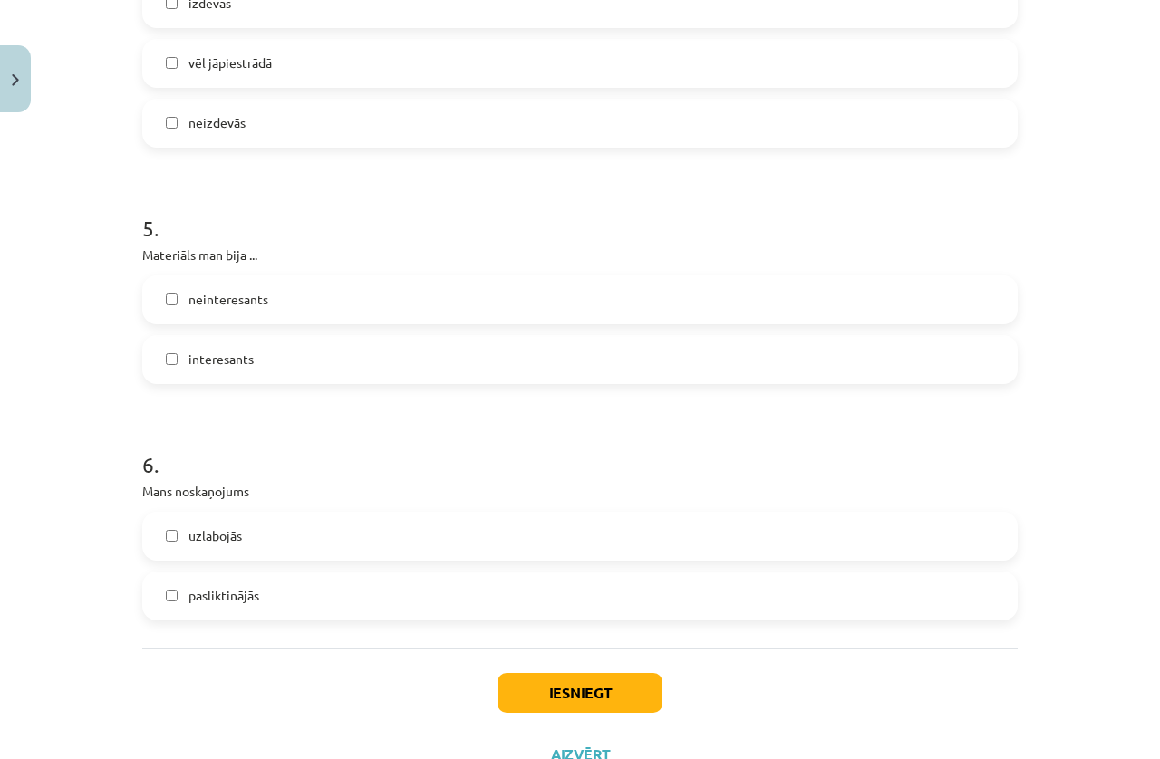
scroll to position [1430, 0]
click at [168, 376] on label "interesants" at bounding box center [580, 360] width 872 height 45
click at [159, 528] on label "uzlabojās" at bounding box center [580, 537] width 872 height 45
click at [550, 640] on button "Iesniegt" at bounding box center [580, 694] width 165 height 40
click at [533, 640] on button "Iesniegt" at bounding box center [580, 694] width 165 height 40
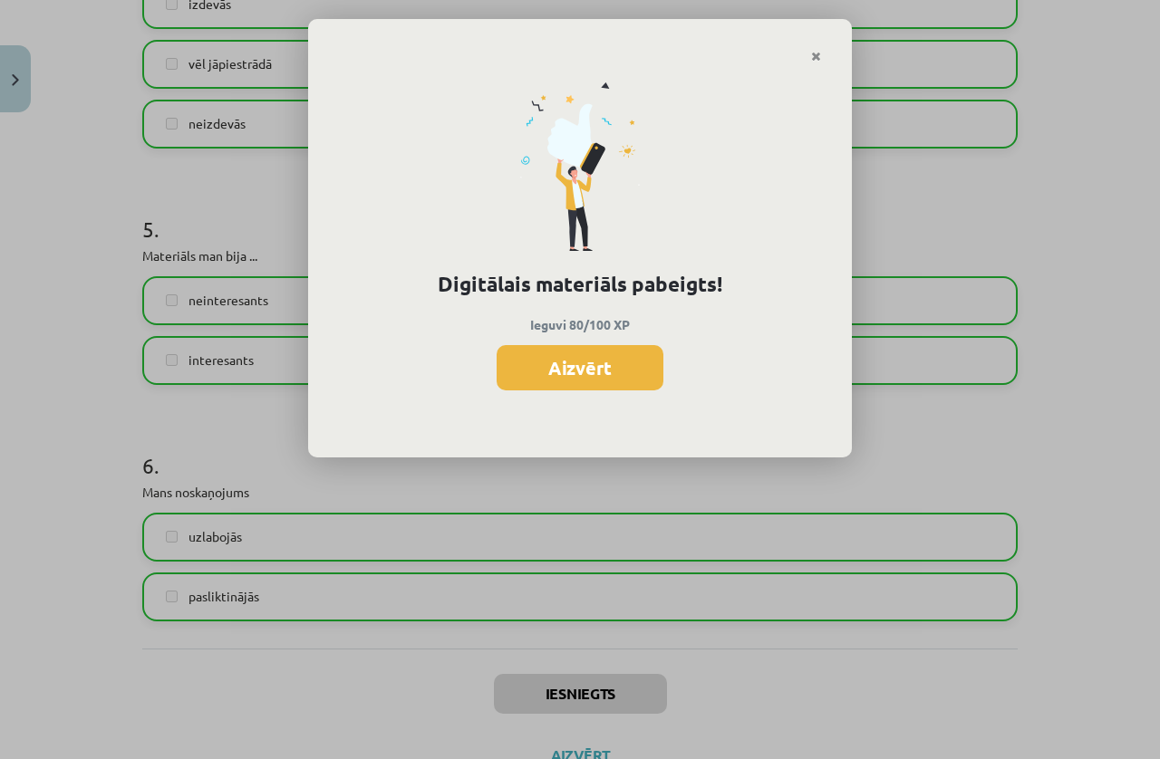
click at [604, 362] on button "Aizvērt" at bounding box center [580, 367] width 167 height 45
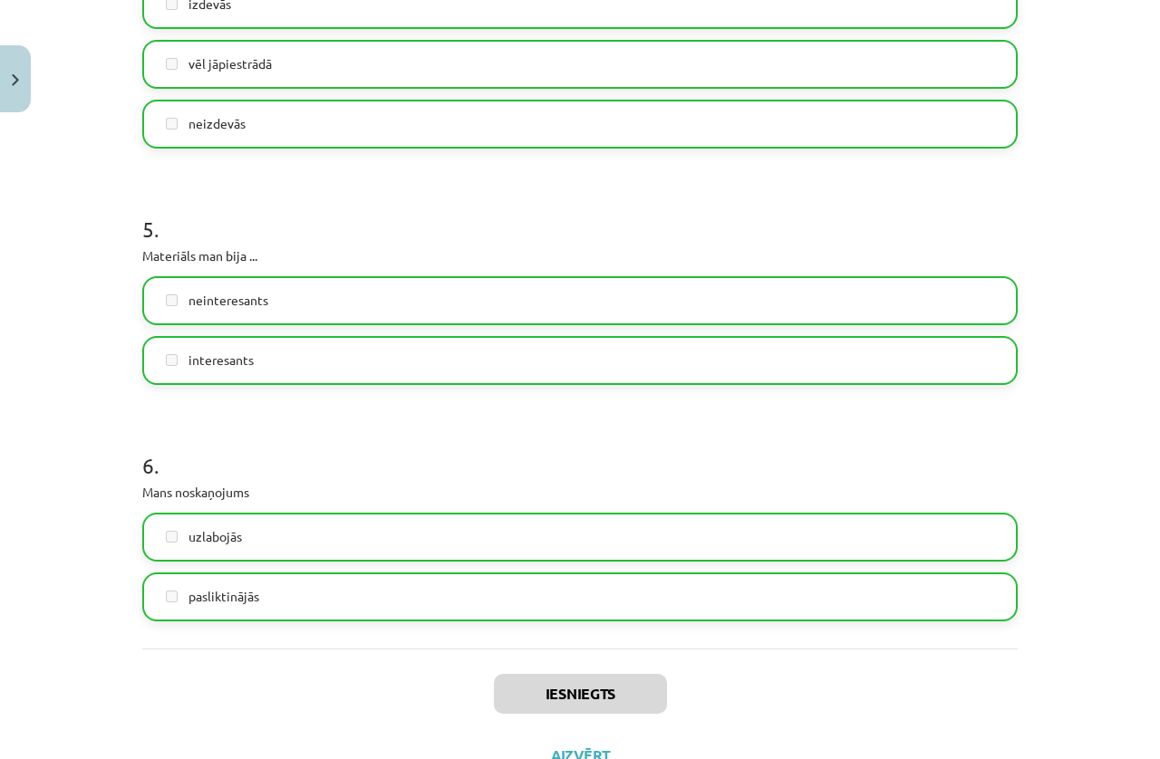
click at [569, 640] on button "Aizvērt" at bounding box center [580, 756] width 69 height 18
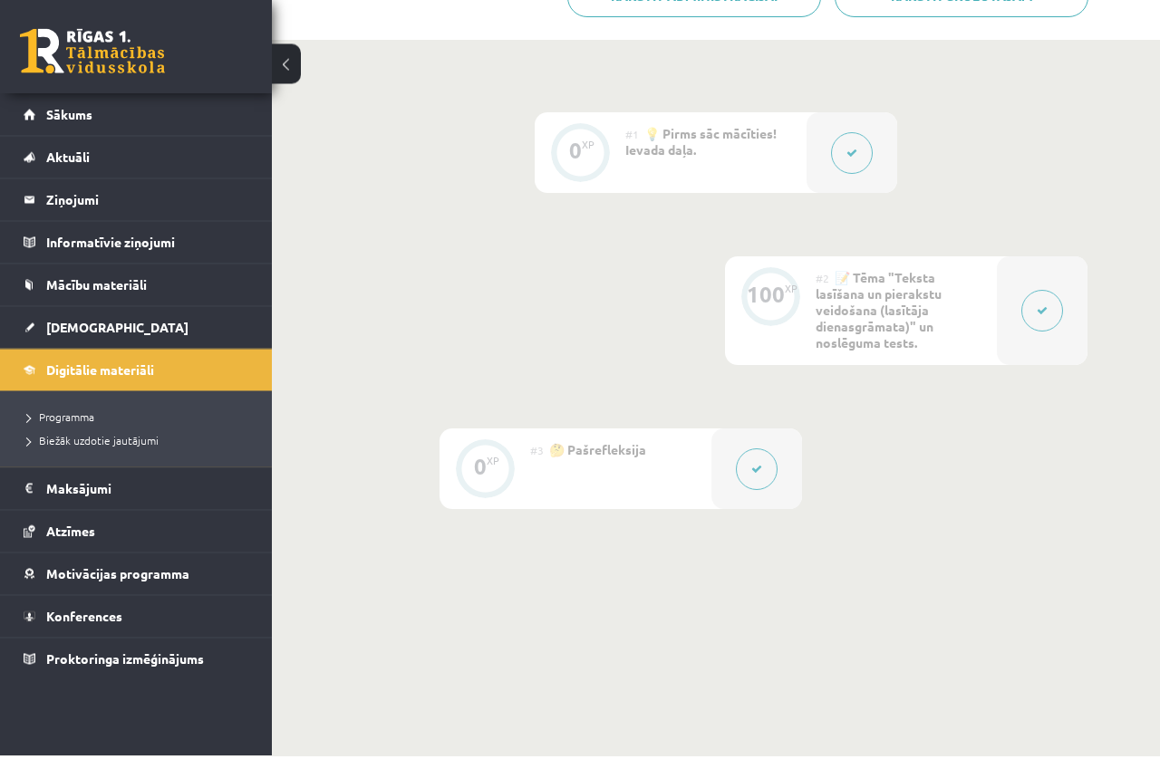
scroll to position [415, 0]
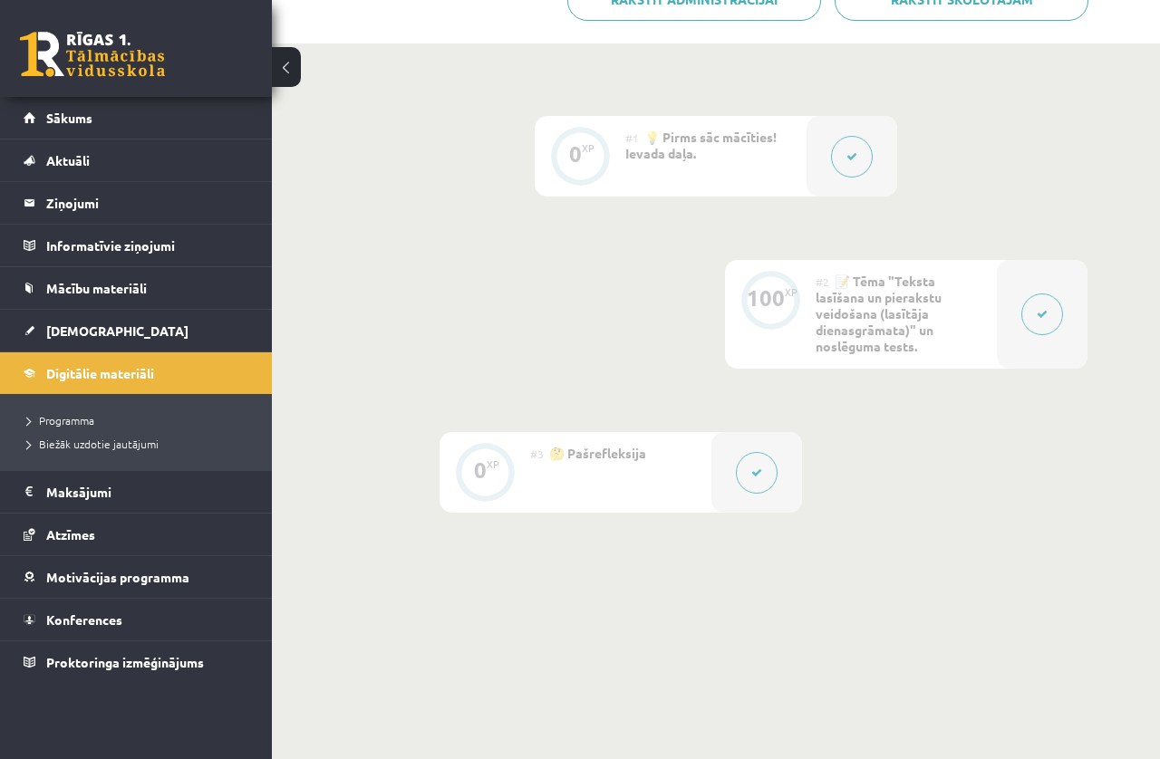
click at [57, 127] on link "Sākums" at bounding box center [137, 118] width 226 height 42
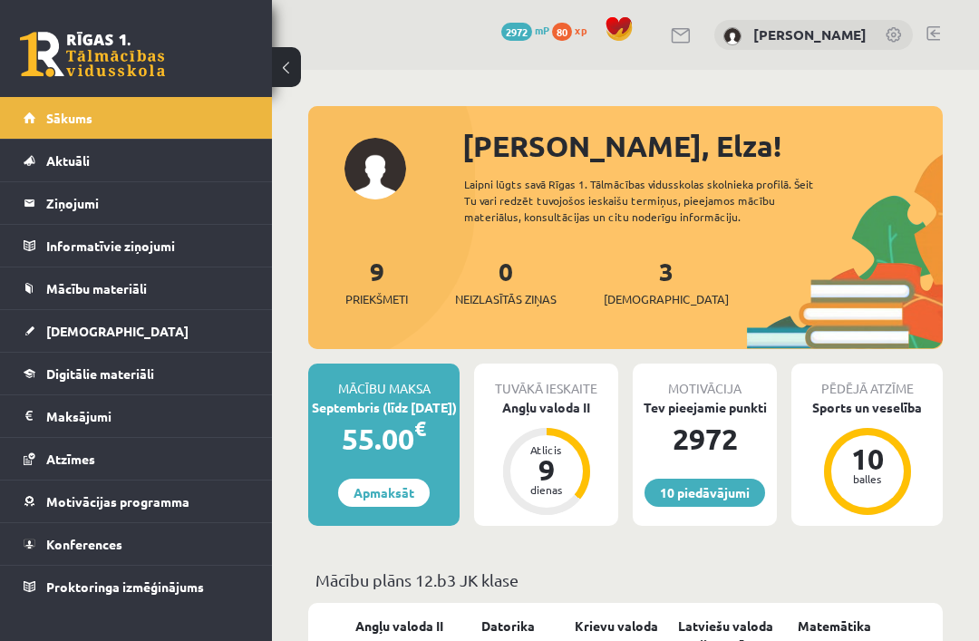
click at [526, 411] on div "Angļu valoda II" at bounding box center [546, 407] width 144 height 19
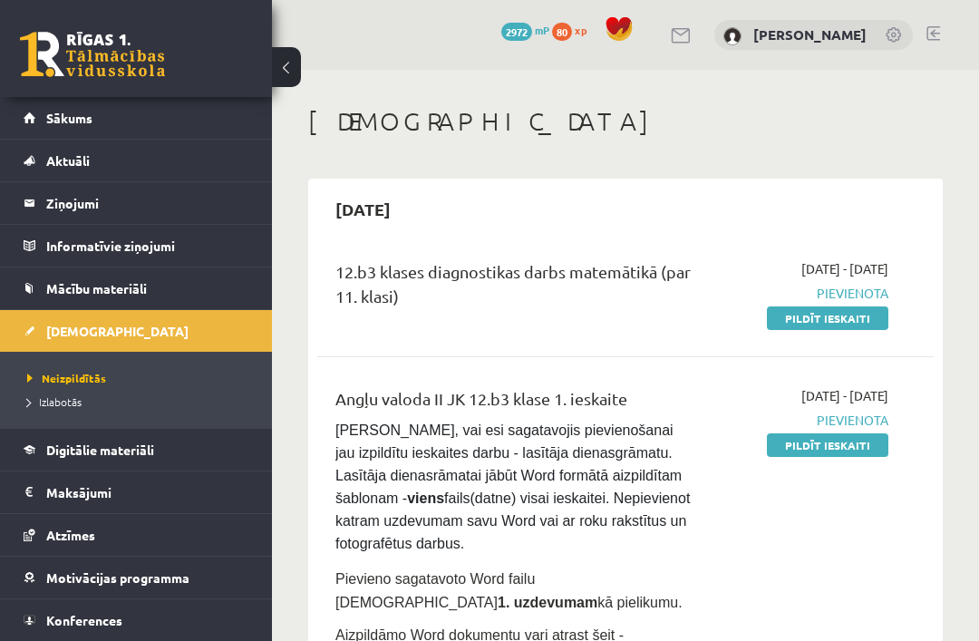
click at [537, 478] on span "[PERSON_NAME], vai esi sagatavojis pievienošanai jau izpildītu ieskaites darbu …" at bounding box center [514, 486] width 359 height 129
